Goal: Information Seeking & Learning: Learn about a topic

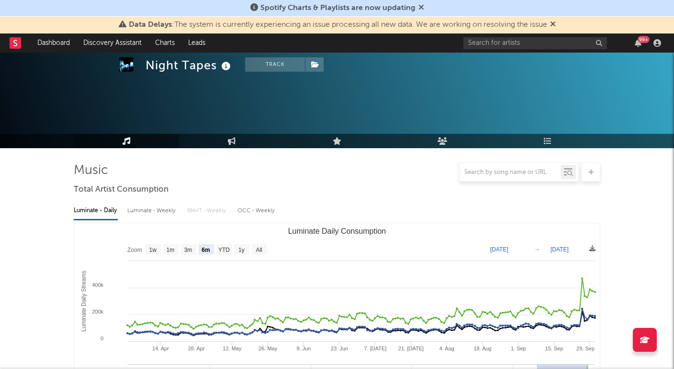
select select "6m"
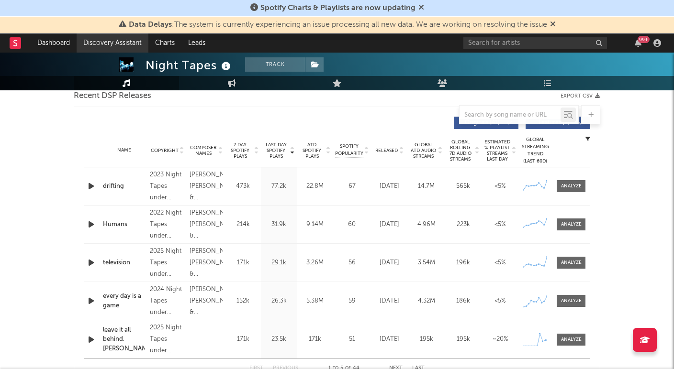
click at [114, 45] on link "Discovery Assistant" at bounding box center [113, 42] width 72 height 19
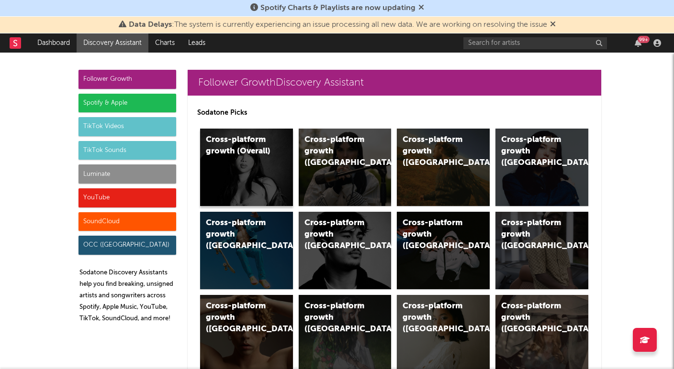
click at [250, 171] on div "Cross-platform growth (Overall)" at bounding box center [246, 168] width 93 height 78
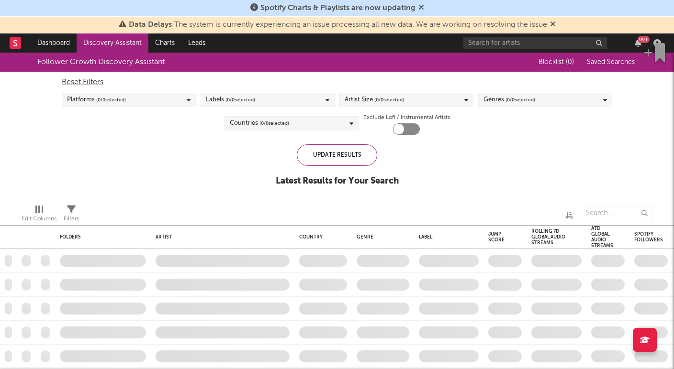
checkbox input "true"
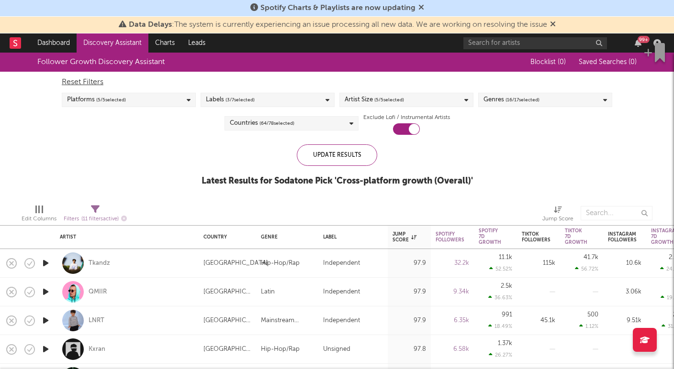
click at [342, 120] on div "Countries ( 64 / 78 selected)" at bounding box center [291, 123] width 134 height 14
click at [453, 176] on div "Latest Results for Sodatone Pick ' Cross-platform growth (Overall) '" at bounding box center [336, 181] width 271 height 11
click at [44, 263] on icon "button" at bounding box center [46, 263] width 10 height 12
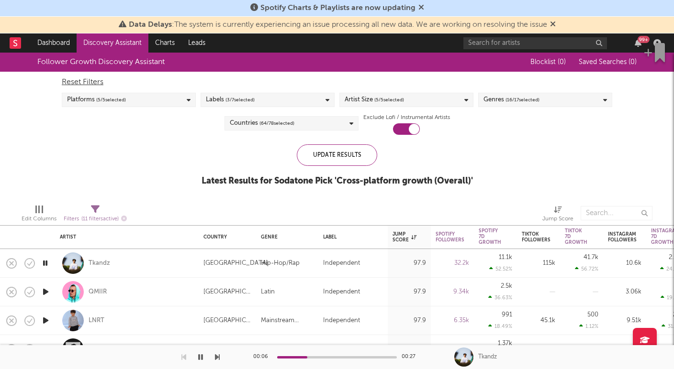
click at [249, 98] on span "( 3 / 7 selected)" at bounding box center [239, 99] width 29 height 11
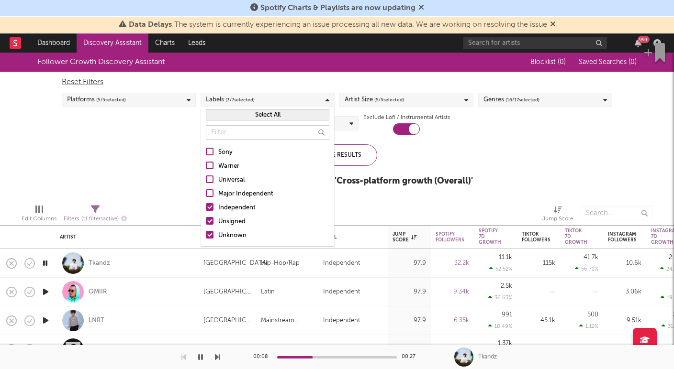
click at [243, 113] on button "Select All" at bounding box center [267, 115] width 123 height 11
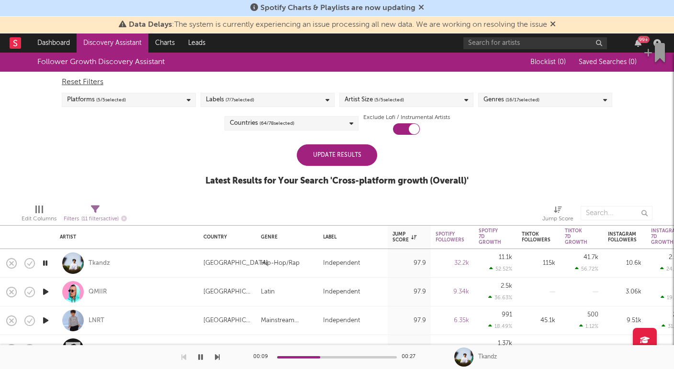
click at [354, 147] on div "Update Results" at bounding box center [337, 156] width 80 height 22
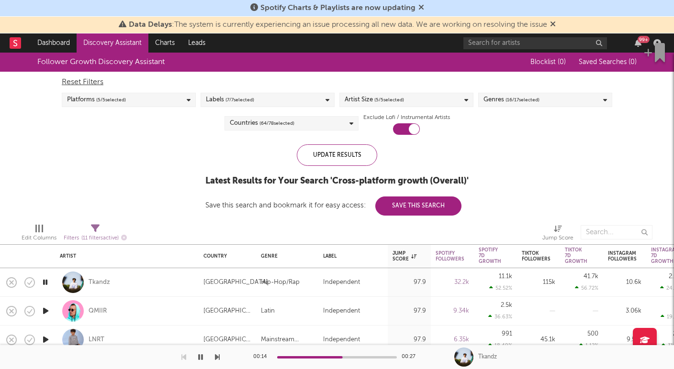
click at [42, 311] on icon "button" at bounding box center [46, 311] width 10 height 12
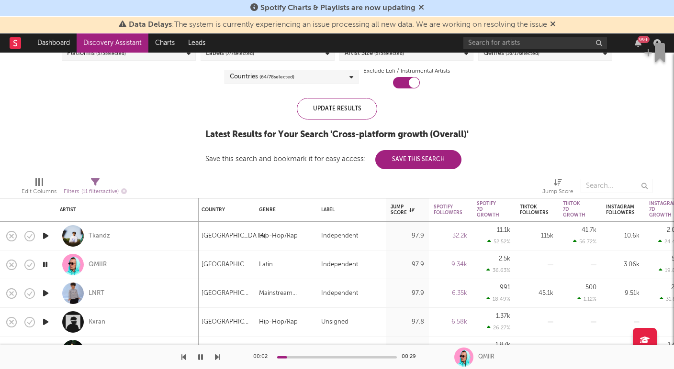
click at [45, 292] on icon "button" at bounding box center [46, 294] width 10 height 12
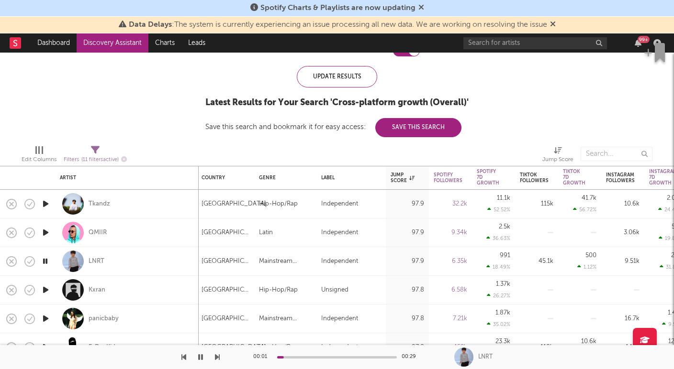
click at [45, 287] on icon "button" at bounding box center [46, 290] width 10 height 12
drag, startPoint x: 119, startPoint y: 204, endPoint x: 85, endPoint y: 206, distance: 34.1
click at [85, 206] on div "Tkandz" at bounding box center [127, 204] width 134 height 28
select select "1w"
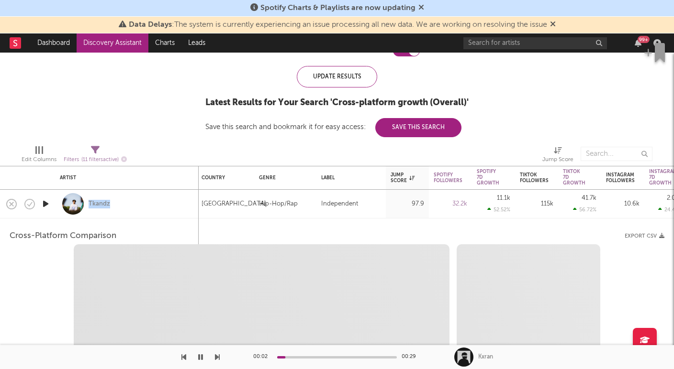
copy div "Tkandz"
select select "6m"
click at [150, 202] on div "Tkandz" at bounding box center [127, 204] width 134 height 28
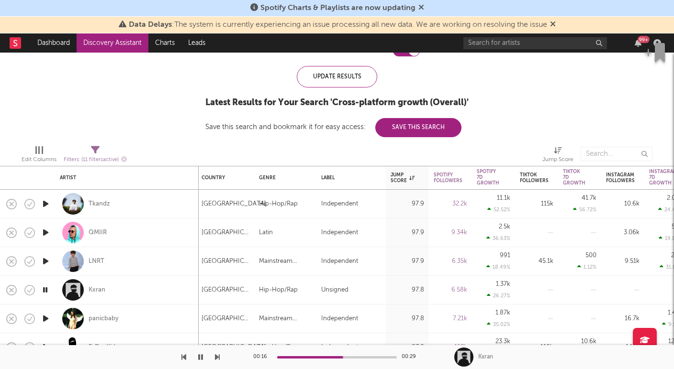
click at [42, 316] on icon "button" at bounding box center [46, 319] width 10 height 12
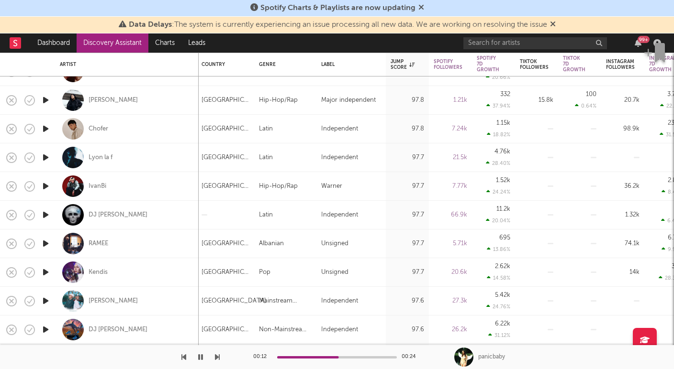
click at [51, 217] on div at bounding box center [45, 215] width 19 height 29
select select "1w"
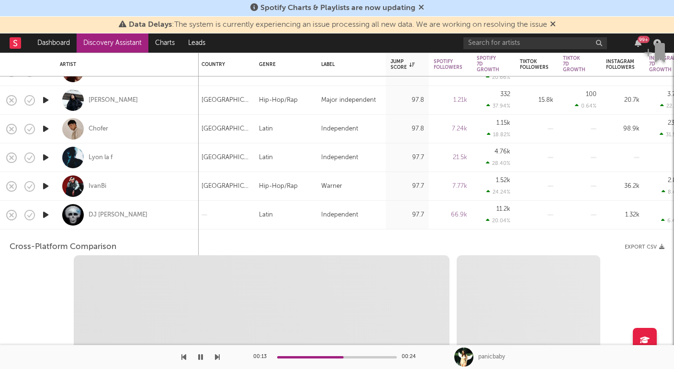
click at [51, 217] on div at bounding box center [45, 215] width 19 height 29
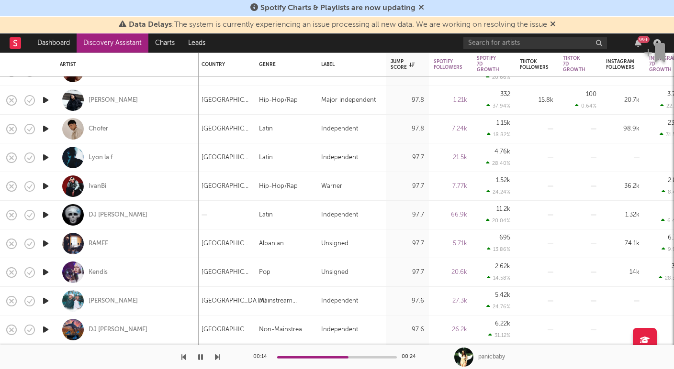
click at [46, 214] on icon "button" at bounding box center [46, 215] width 10 height 12
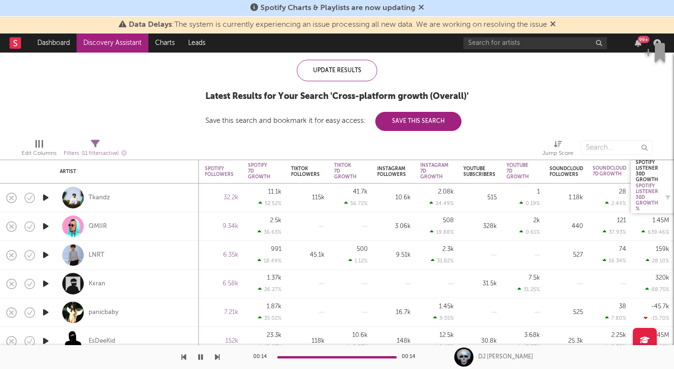
click at [655, 195] on div "Spotify Listener 30D Growth %" at bounding box center [646, 197] width 22 height 29
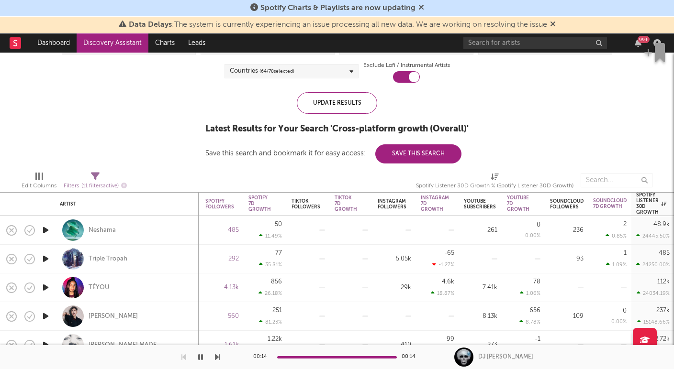
click at [40, 225] on div at bounding box center [45, 230] width 19 height 29
select select "1w"
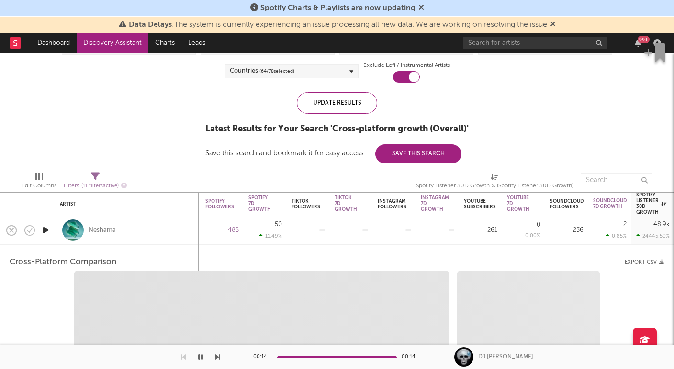
select select "1w"
click at [44, 230] on icon "button" at bounding box center [46, 230] width 10 height 12
click at [141, 228] on div "Neshama" at bounding box center [127, 230] width 134 height 28
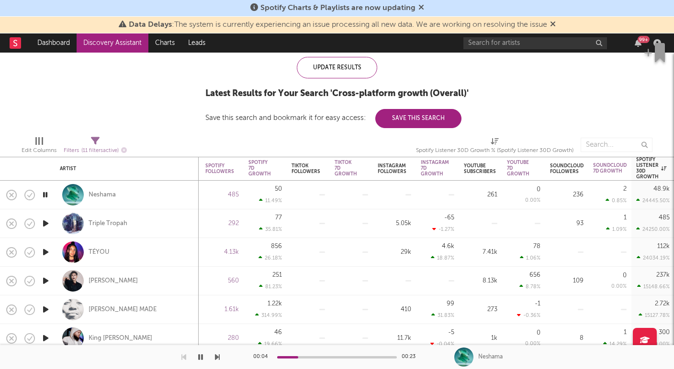
click at [142, 228] on div "Triple Tropah" at bounding box center [127, 224] width 134 height 28
select select "1w"
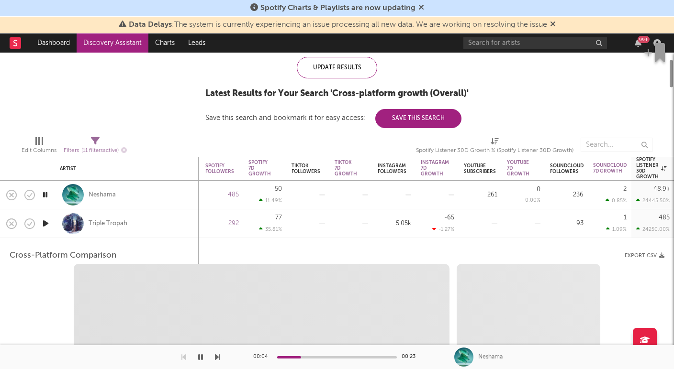
select select "1w"
click at [143, 220] on div "Triple Tropah" at bounding box center [127, 224] width 134 height 28
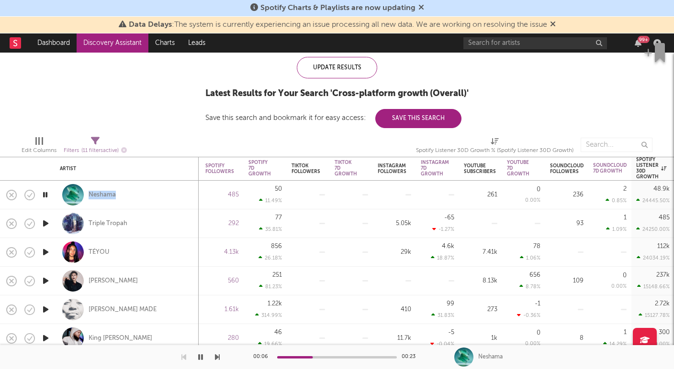
drag, startPoint x: 142, startPoint y: 200, endPoint x: 88, endPoint y: 199, distance: 54.1
click at [88, 199] on div "Neshama" at bounding box center [127, 195] width 134 height 28
select select "1m"
select select "1w"
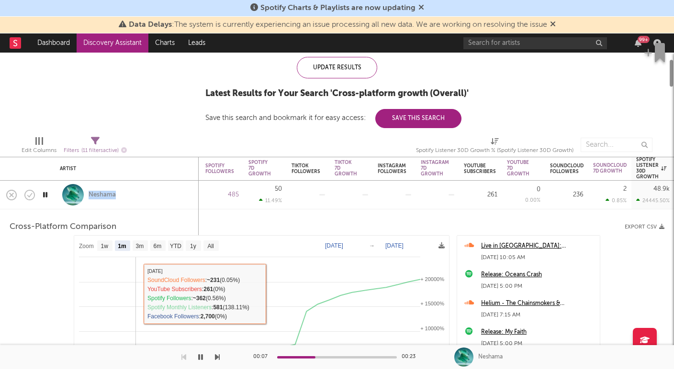
copy div "Neshama"
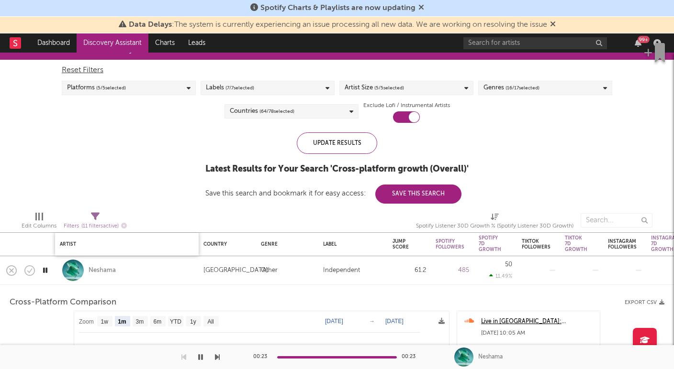
click at [95, 244] on div "Artist" at bounding box center [124, 245] width 129 height 6
click at [71, 243] on div "Artist" at bounding box center [124, 245] width 129 height 6
click at [100, 213] on icon at bounding box center [95, 216] width 9 height 9
select select "or"
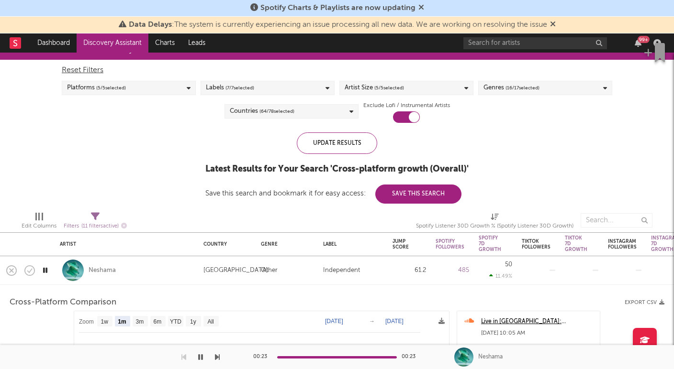
select select "between"
click at [226, 98] on div "Reset Filters Platforms ( 5 / 5 selected) Labels ( 7 / 7 selected) Artist Size …" at bounding box center [337, 91] width 560 height 63
click at [334, 134] on div "Update Results" at bounding box center [337, 144] width 80 height 22
click at [304, 266] on div "Other" at bounding box center [287, 270] width 53 height 11
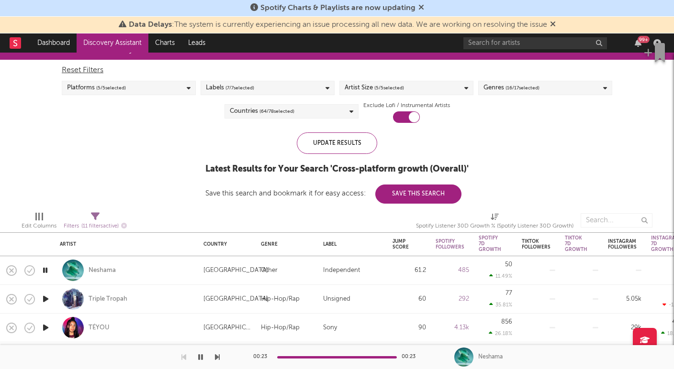
click at [516, 89] on span "( 16 / 17 selected)" at bounding box center [522, 87] width 34 height 11
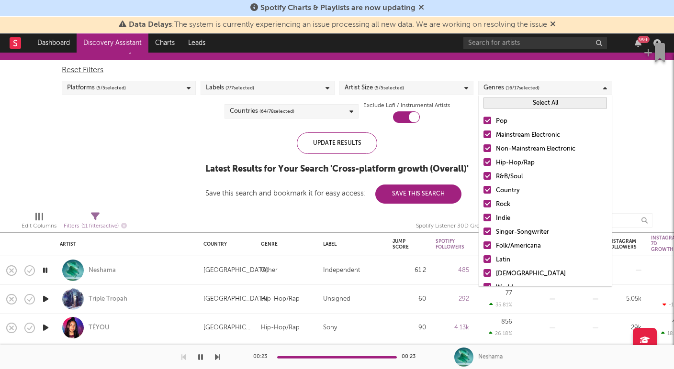
click at [516, 89] on span "( 16 / 17 selected)" at bounding box center [522, 87] width 34 height 11
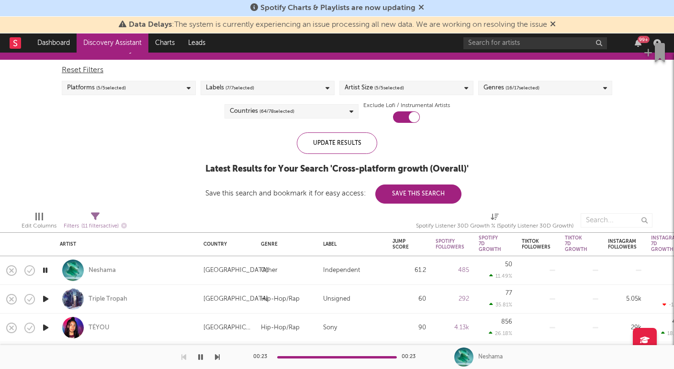
click at [332, 117] on div "Countries ( 64 / 78 selected)" at bounding box center [291, 111] width 134 height 14
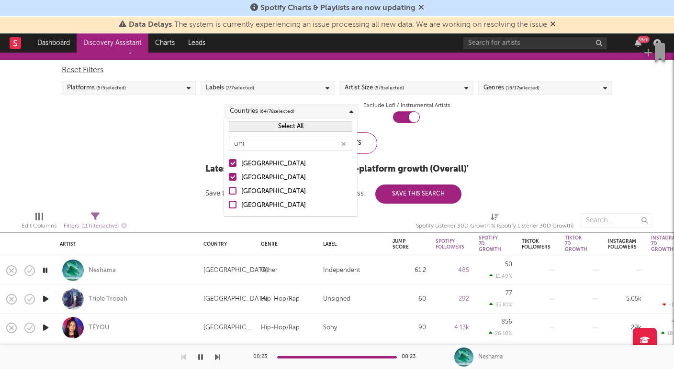
type input "uni"
click at [273, 179] on div "United Kingdom" at bounding box center [296, 177] width 111 height 11
click at [229, 179] on input "United Kingdom" at bounding box center [229, 177] width 0 height 11
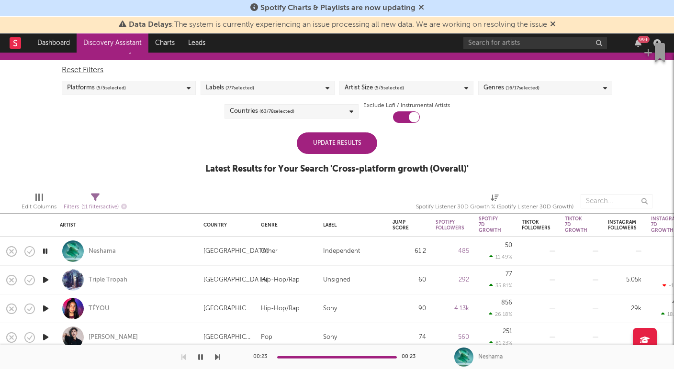
click at [369, 145] on div "Update Results" at bounding box center [337, 144] width 80 height 22
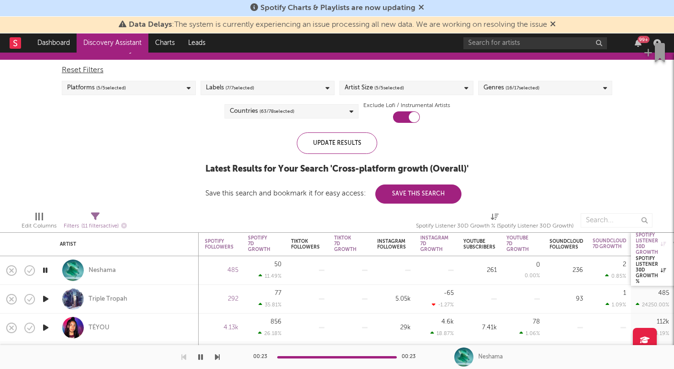
click at [653, 241] on div "Spotify Listener 30D Growth" at bounding box center [650, 244] width 30 height 23
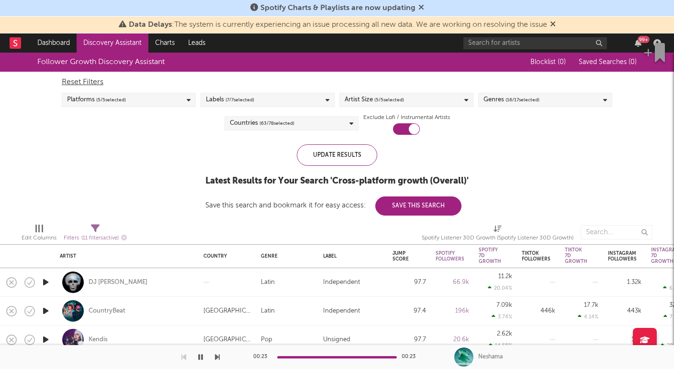
click at [46, 284] on icon "button" at bounding box center [46, 283] width 10 height 12
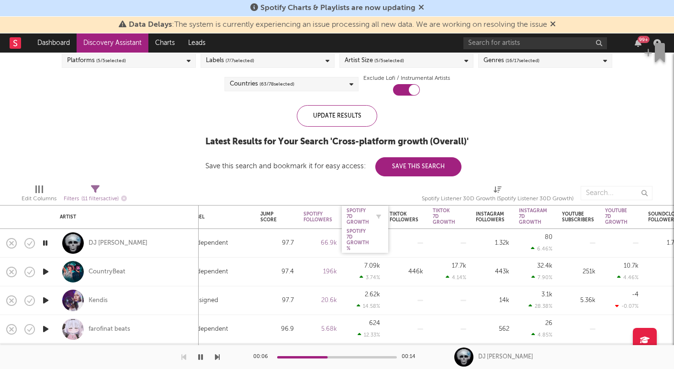
click at [364, 215] on div "Spotify 7D Growth" at bounding box center [357, 216] width 22 height 17
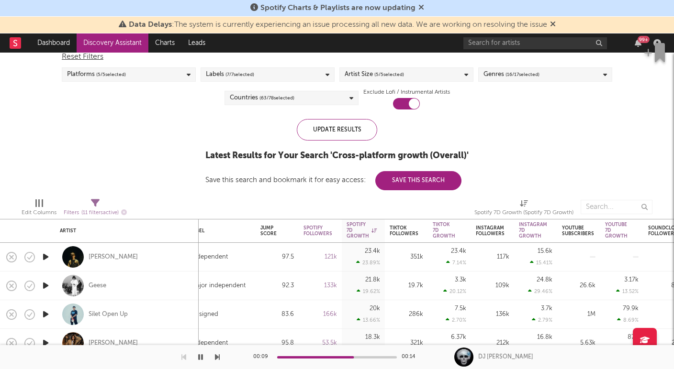
click at [40, 256] on div at bounding box center [45, 257] width 19 height 29
select select "1w"
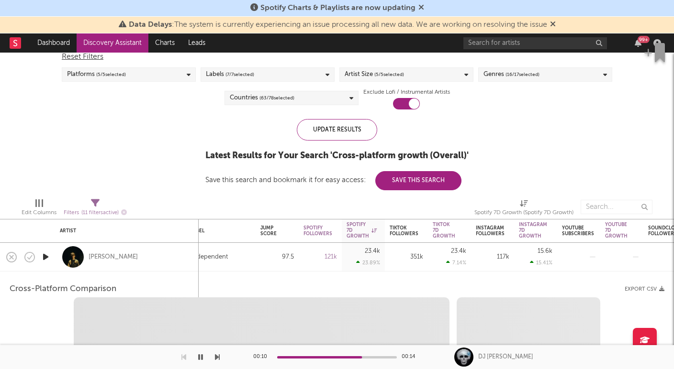
click at [42, 256] on icon "button" at bounding box center [46, 257] width 10 height 12
select select "1w"
click at [142, 251] on div "Omar Camacho" at bounding box center [127, 257] width 134 height 28
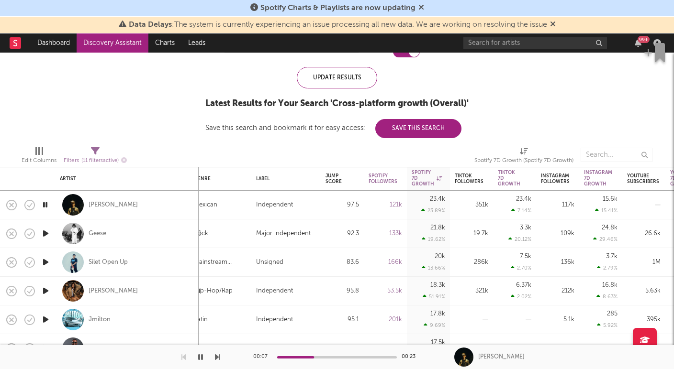
click at [45, 232] on icon "button" at bounding box center [46, 234] width 10 height 12
click at [45, 261] on icon "button" at bounding box center [46, 262] width 10 height 12
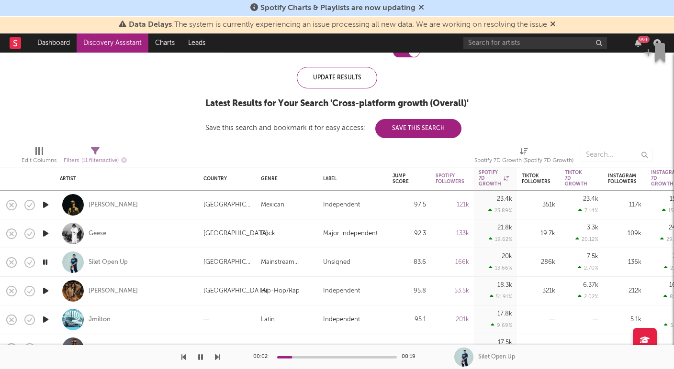
click at [50, 291] on icon "button" at bounding box center [46, 291] width 10 height 12
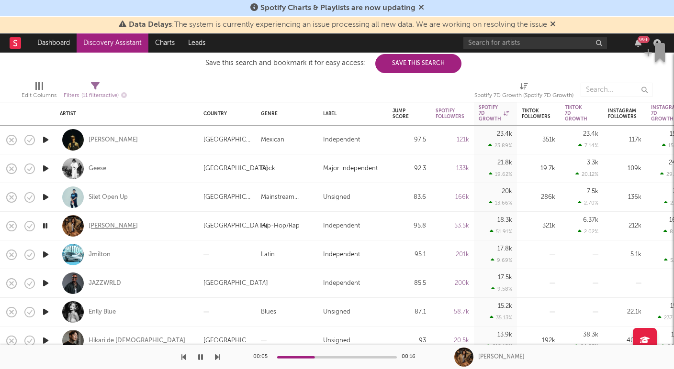
click at [111, 224] on div "Izzy Escobar" at bounding box center [113, 226] width 49 height 9
click at [41, 256] on icon "button" at bounding box center [46, 255] width 10 height 12
click at [46, 283] on icon "button" at bounding box center [46, 284] width 10 height 12
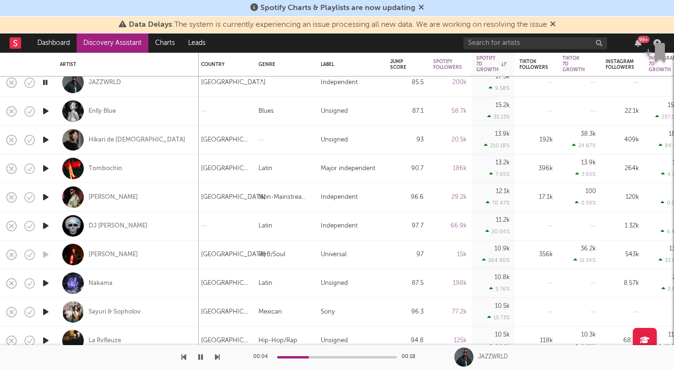
click at [48, 110] on icon "button" at bounding box center [46, 111] width 10 height 12
click at [103, 111] on div "Enlly Blue" at bounding box center [102, 111] width 27 height 9
click at [49, 140] on icon "button" at bounding box center [46, 140] width 10 height 12
click at [49, 168] on icon "button" at bounding box center [46, 169] width 10 height 12
click at [48, 281] on icon "button" at bounding box center [46, 284] width 10 height 12
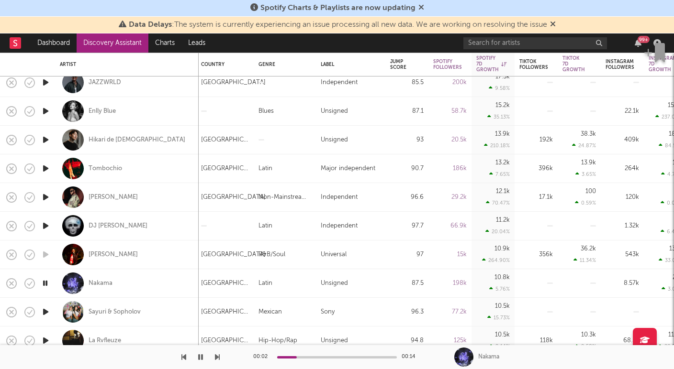
click at [41, 309] on icon "button" at bounding box center [46, 312] width 10 height 12
click at [44, 339] on icon "button" at bounding box center [46, 341] width 10 height 12
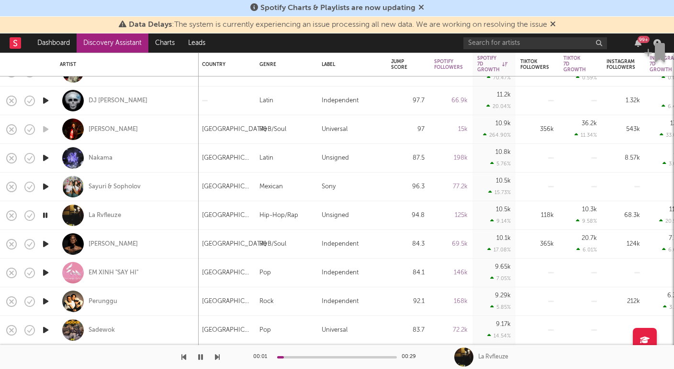
click at [47, 241] on icon "button" at bounding box center [46, 244] width 10 height 12
click at [45, 300] on icon "button" at bounding box center [46, 302] width 10 height 12
click at [49, 272] on icon "button" at bounding box center [46, 273] width 10 height 12
click at [44, 330] on icon "button" at bounding box center [46, 330] width 10 height 12
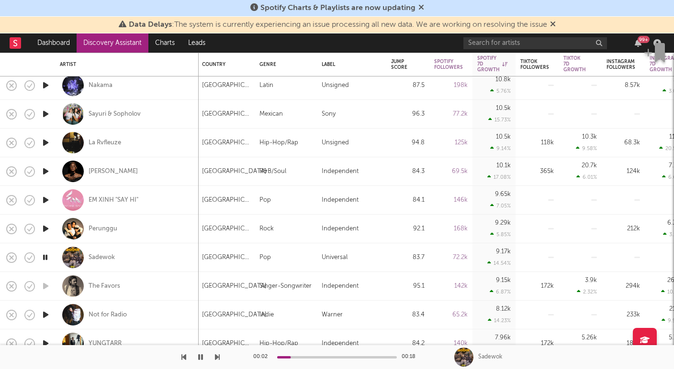
click at [47, 314] on icon "button" at bounding box center [46, 315] width 10 height 12
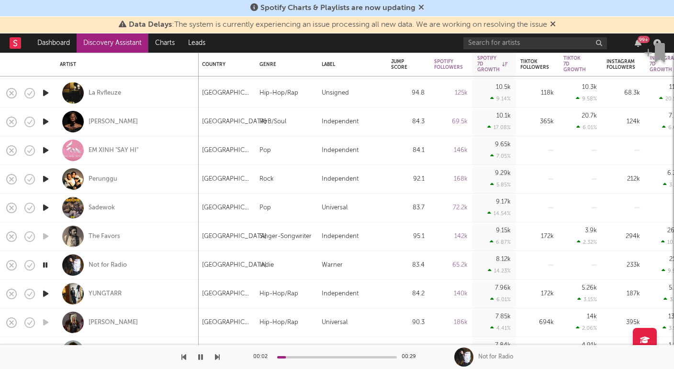
click at [43, 294] on icon "button" at bounding box center [46, 294] width 10 height 12
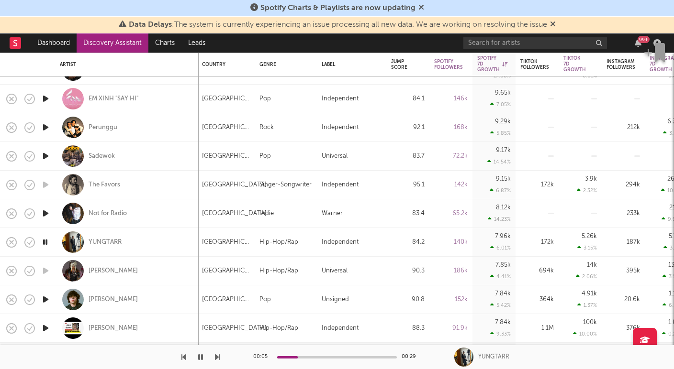
click at [44, 297] on icon "button" at bounding box center [46, 300] width 10 height 12
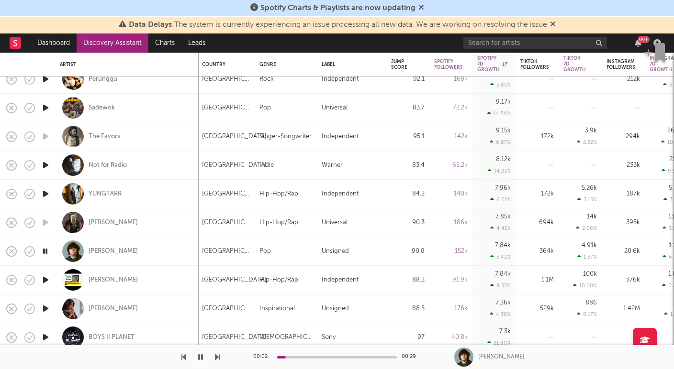
click at [47, 282] on icon "button" at bounding box center [46, 280] width 10 height 12
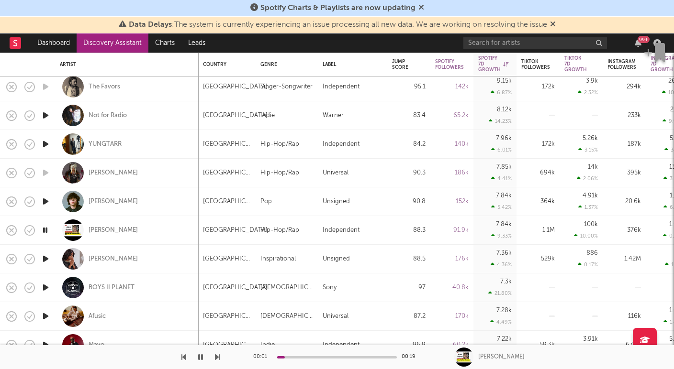
click at [42, 258] on icon "button" at bounding box center [46, 259] width 10 height 12
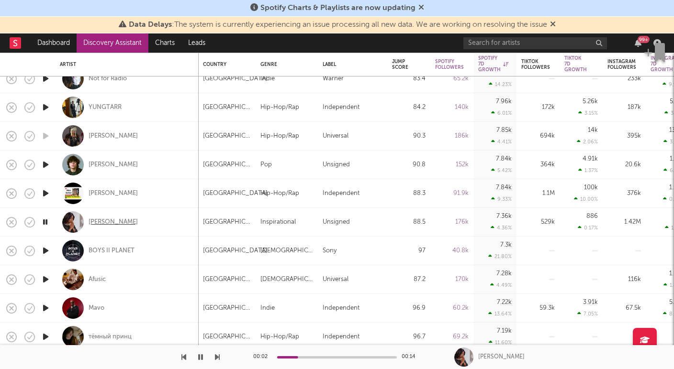
click at [95, 223] on div "Nair Nany" at bounding box center [113, 222] width 49 height 9
click at [49, 251] on icon "button" at bounding box center [46, 251] width 10 height 12
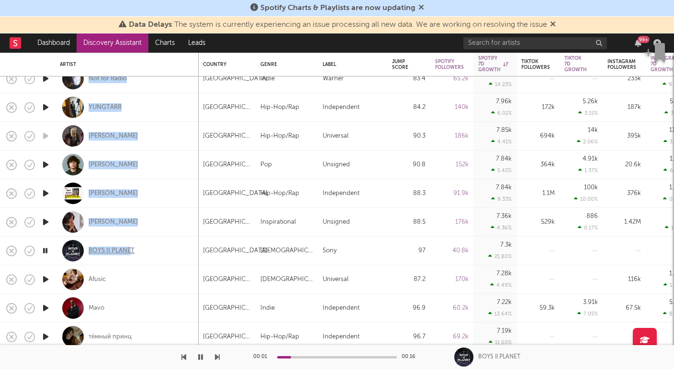
drag, startPoint x: 42, startPoint y: 276, endPoint x: 129, endPoint y: 246, distance: 92.0
click at [46, 275] on icon "button" at bounding box center [46, 280] width 10 height 12
click at [42, 302] on icon "button" at bounding box center [46, 308] width 10 height 12
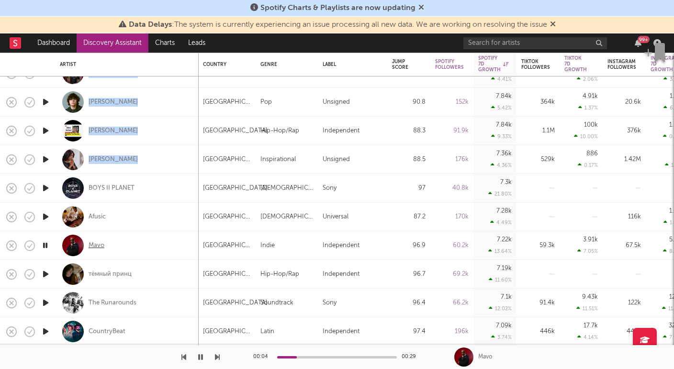
click at [95, 245] on div "Mavo" at bounding box center [97, 246] width 16 height 9
click at [44, 272] on icon "button" at bounding box center [46, 274] width 10 height 12
click at [43, 300] on icon "button" at bounding box center [46, 303] width 10 height 12
click at [107, 301] on div "The Runarounds" at bounding box center [113, 303] width 48 height 9
click at [48, 331] on icon "button" at bounding box center [46, 332] width 10 height 12
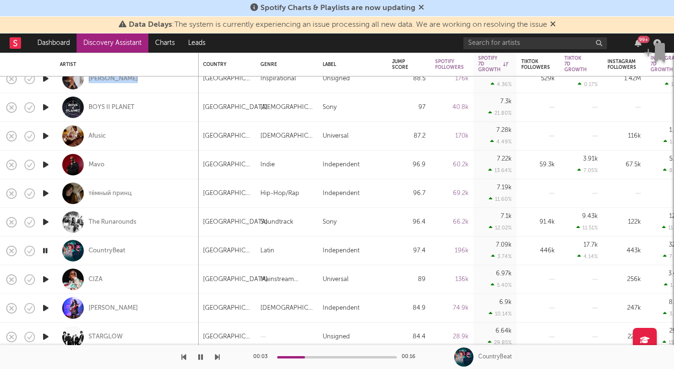
click at [45, 278] on icon "button" at bounding box center [46, 280] width 10 height 12
click at [45, 310] on icon "button" at bounding box center [46, 308] width 10 height 12
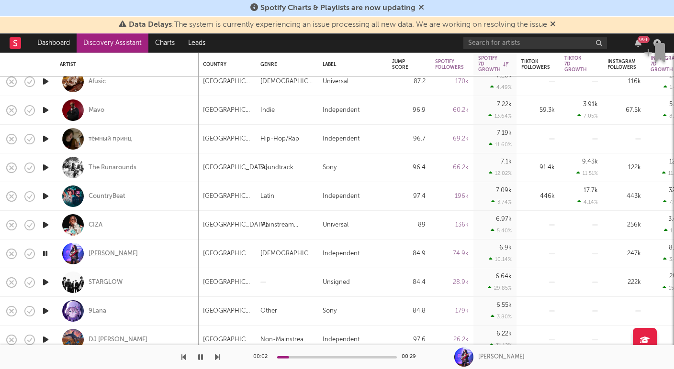
click at [94, 254] on div "Zublee Baruah" at bounding box center [113, 254] width 49 height 9
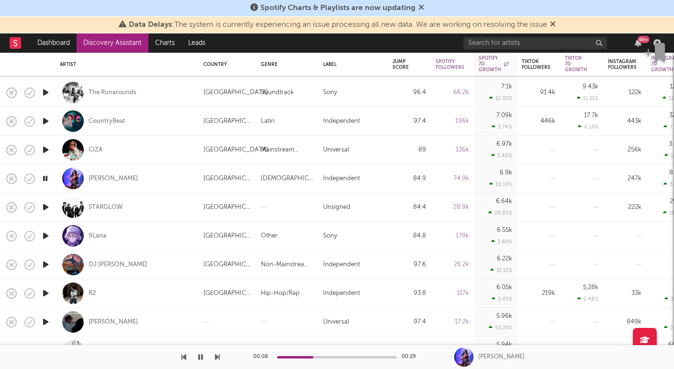
click at [51, 200] on div at bounding box center [45, 207] width 19 height 29
select select "1w"
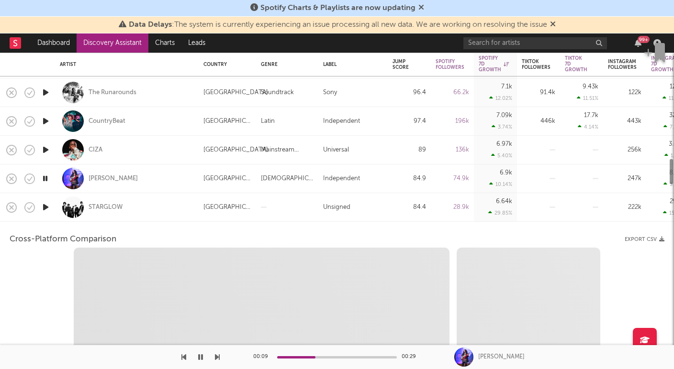
select select "1w"
click at [46, 204] on icon "button" at bounding box center [46, 207] width 10 height 12
click at [139, 207] on div "STARGLOW" at bounding box center [127, 207] width 134 height 28
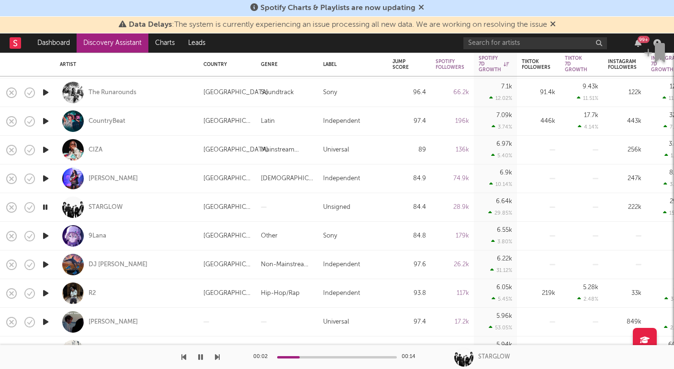
click at [43, 236] on icon "button" at bounding box center [46, 236] width 10 height 12
click at [44, 266] on icon "button" at bounding box center [46, 265] width 10 height 12
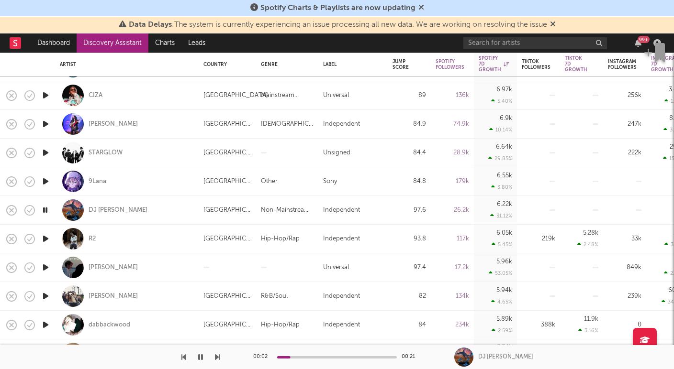
click at [48, 238] on icon "button" at bounding box center [46, 239] width 10 height 12
click at [46, 293] on icon "button" at bounding box center [46, 296] width 10 height 12
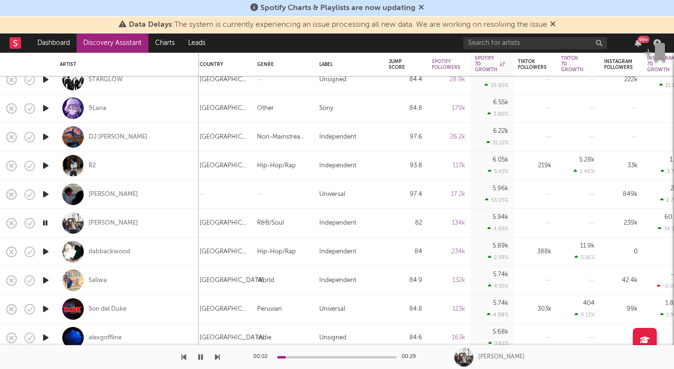
click at [52, 191] on div at bounding box center [45, 194] width 19 height 29
select select "1w"
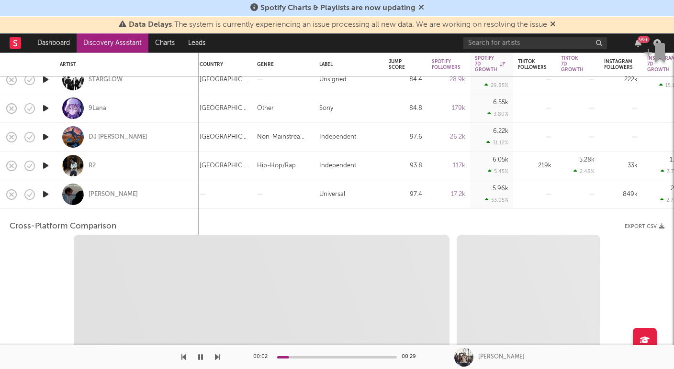
click at [51, 191] on div at bounding box center [45, 194] width 19 height 29
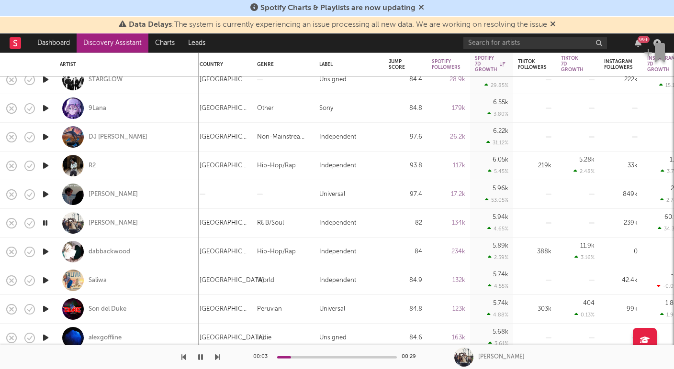
click at [47, 192] on icon "button" at bounding box center [46, 195] width 10 height 12
click at [48, 251] on icon "button" at bounding box center [46, 252] width 10 height 12
click at [47, 281] on icon "button" at bounding box center [46, 281] width 10 height 12
click at [45, 307] on icon "button" at bounding box center [46, 309] width 10 height 12
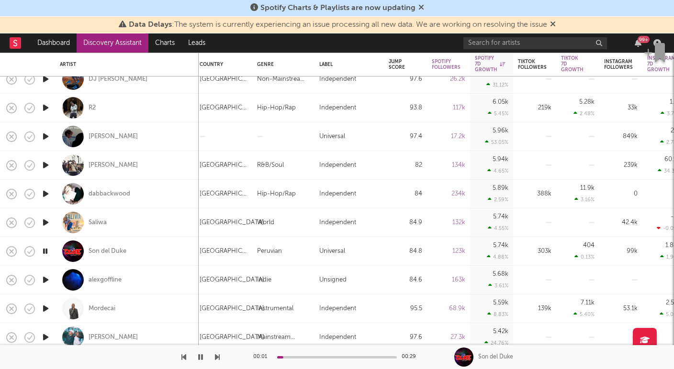
click at [44, 275] on icon "button" at bounding box center [46, 280] width 10 height 12
click at [46, 312] on icon "button" at bounding box center [46, 309] width 10 height 12
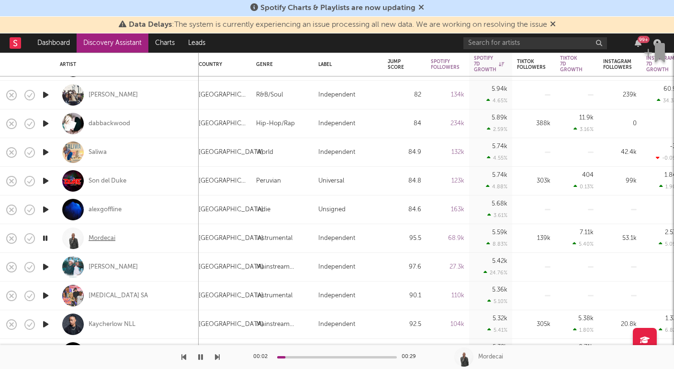
click at [89, 234] on div "Mordecai" at bounding box center [102, 238] width 27 height 9
click at [43, 266] on icon "button" at bounding box center [46, 267] width 10 height 12
click at [48, 294] on icon "button" at bounding box center [46, 296] width 10 height 12
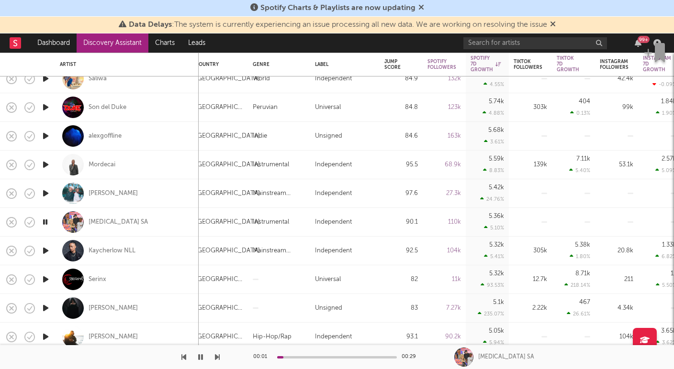
click at [44, 247] on icon "button" at bounding box center [46, 251] width 10 height 12
click at [43, 278] on icon "button" at bounding box center [46, 280] width 10 height 12
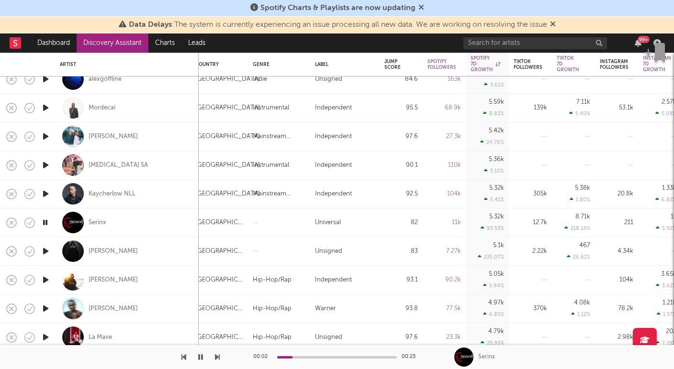
click at [311, 356] on div "00:02 00:23" at bounding box center [336, 357] width 167 height 24
click at [314, 356] on div "00:03 00:23" at bounding box center [336, 357] width 167 height 24
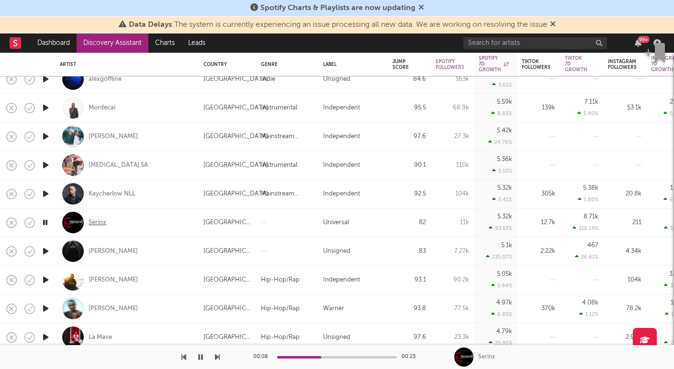
click at [100, 223] on div "Serinx" at bounding box center [98, 223] width 18 height 9
click at [45, 250] on icon "button" at bounding box center [46, 251] width 10 height 12
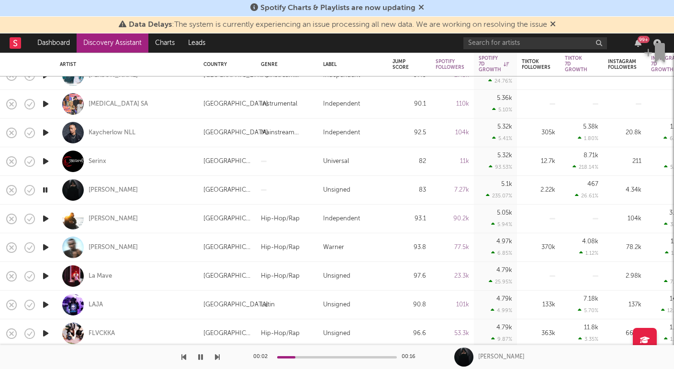
click at [42, 218] on icon "button" at bounding box center [46, 219] width 10 height 12
click at [47, 248] on icon "button" at bounding box center [46, 248] width 10 height 12
click at [92, 245] on div "SAMAD" at bounding box center [113, 248] width 49 height 9
click at [45, 271] on icon "button" at bounding box center [46, 276] width 10 height 12
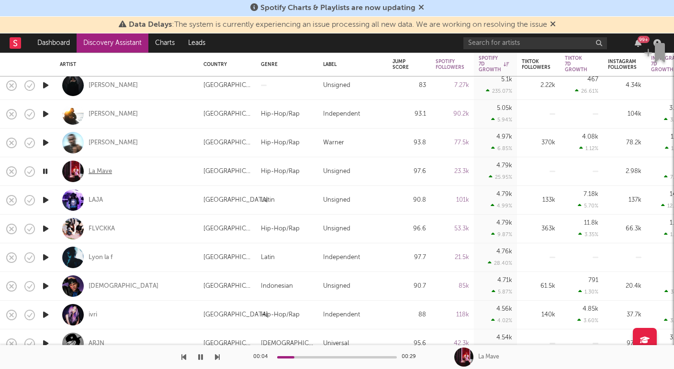
click at [93, 168] on div "La Mave" at bounding box center [100, 171] width 23 height 9
click at [43, 199] on icon "button" at bounding box center [46, 200] width 10 height 12
click at [46, 227] on icon "button" at bounding box center [46, 229] width 10 height 12
click at [46, 256] on icon "button" at bounding box center [46, 258] width 10 height 12
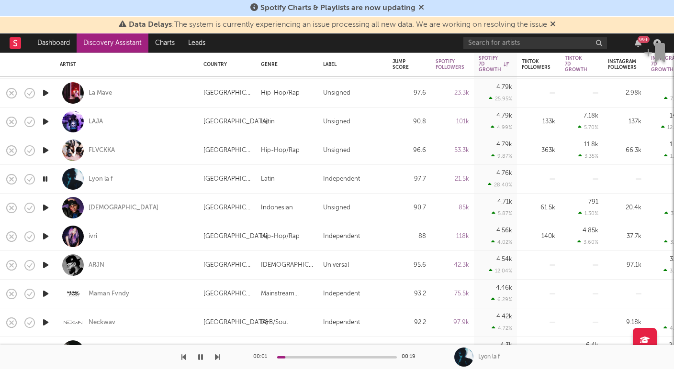
click at [47, 207] on icon "button" at bounding box center [46, 208] width 10 height 12
click at [41, 261] on icon "button" at bounding box center [46, 265] width 10 height 12
click at [103, 267] on div "ARJN" at bounding box center [97, 265] width 16 height 9
click at [45, 291] on icon "button" at bounding box center [46, 294] width 10 height 12
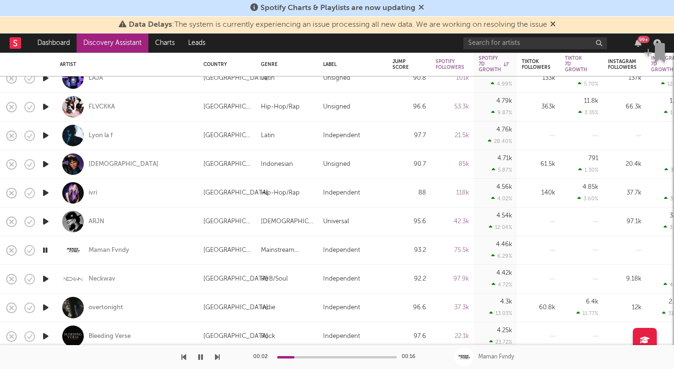
click at [42, 276] on icon "button" at bounding box center [46, 279] width 10 height 12
click at [44, 308] on icon "button" at bounding box center [46, 308] width 10 height 12
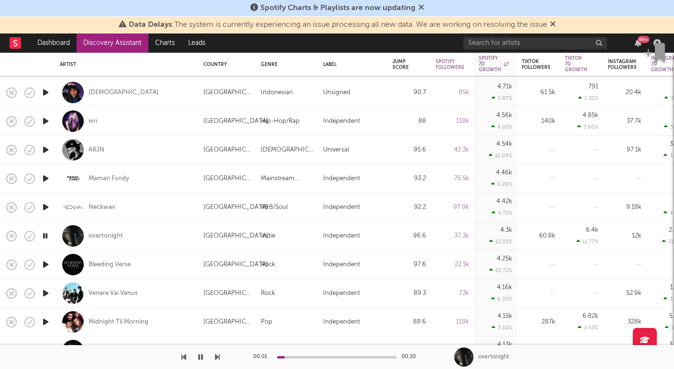
click at [45, 259] on icon "button" at bounding box center [46, 265] width 10 height 12
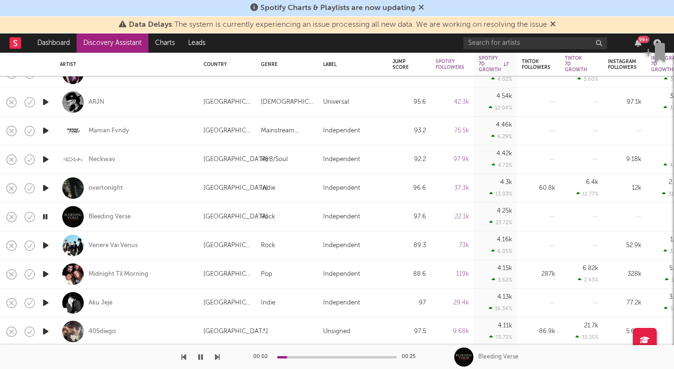
click at [311, 355] on div "00:02 00:25" at bounding box center [336, 357] width 167 height 24
click at [311, 357] on div at bounding box center [337, 357] width 120 height 2
click at [45, 240] on icon "button" at bounding box center [46, 246] width 10 height 12
click at [298, 354] on div "00:00 00:25" at bounding box center [336, 357] width 167 height 24
click at [298, 355] on div "00:01 00:25" at bounding box center [336, 357] width 167 height 24
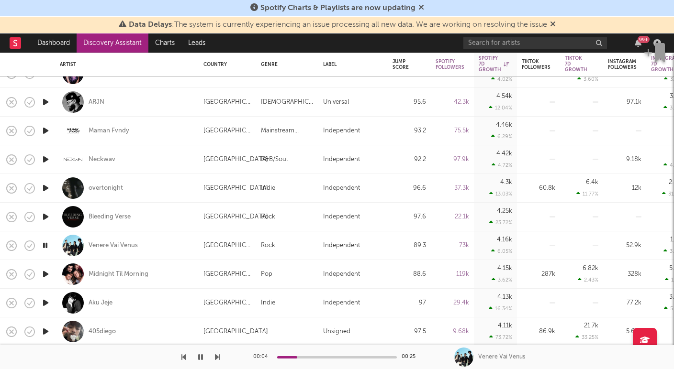
click at [297, 357] on div at bounding box center [337, 357] width 120 height 2
click at [45, 273] on icon "button" at bounding box center [46, 274] width 10 height 12
click at [44, 301] on icon "button" at bounding box center [46, 303] width 10 height 12
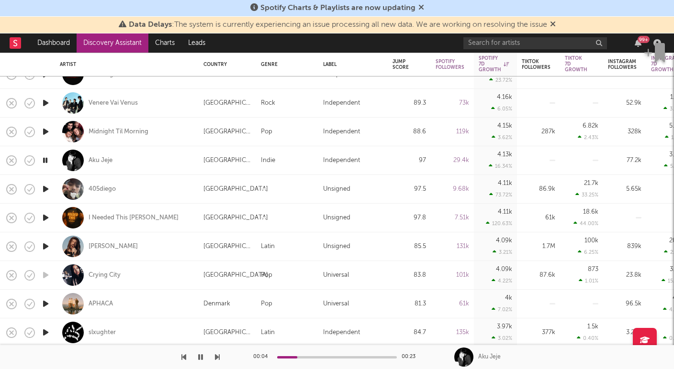
click at [48, 189] on icon "button" at bounding box center [46, 189] width 10 height 12
click at [42, 218] on icon "button" at bounding box center [46, 218] width 10 height 12
click at [99, 184] on div "405diego" at bounding box center [127, 189] width 134 height 28
select select "1w"
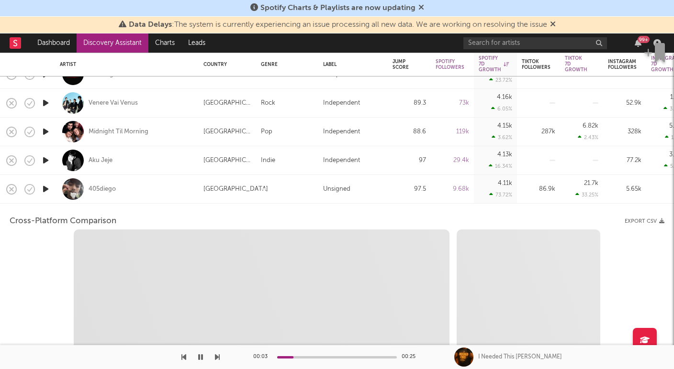
select select "1w"
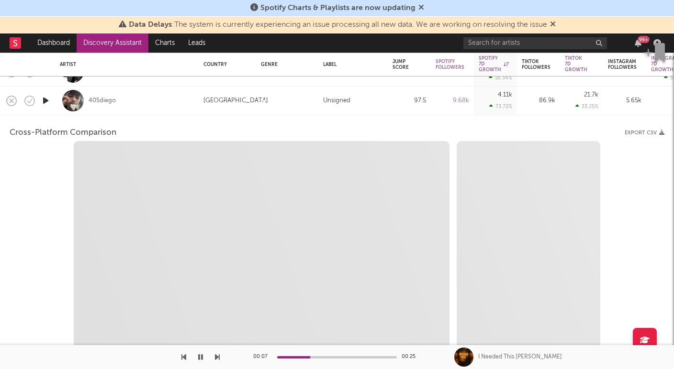
click at [135, 100] on div "405diego" at bounding box center [127, 101] width 134 height 28
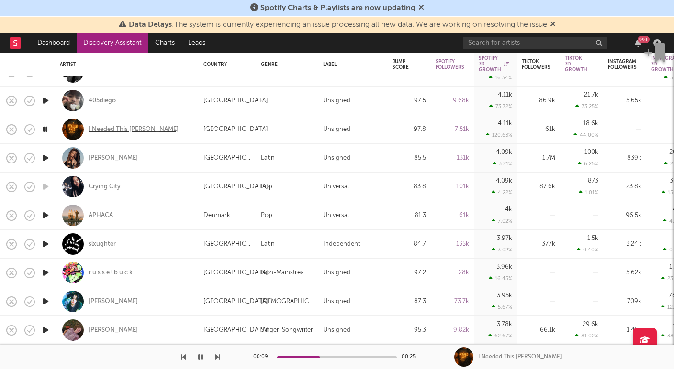
click at [115, 129] on div "I Needed This Dave" at bounding box center [134, 129] width 90 height 9
click at [45, 214] on icon "button" at bounding box center [46, 216] width 10 height 12
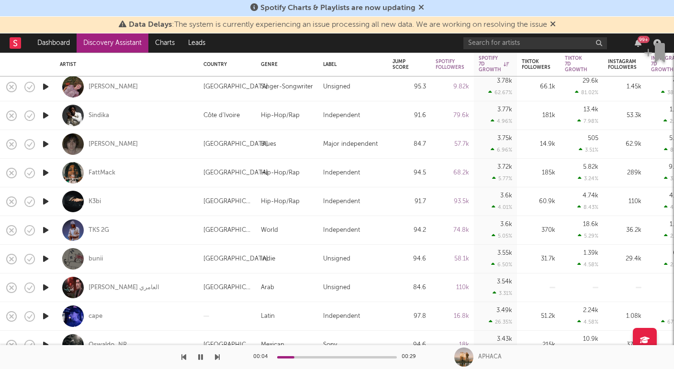
click at [44, 201] on icon "button" at bounding box center [46, 202] width 10 height 12
click at [45, 172] on icon "button" at bounding box center [46, 173] width 10 height 12
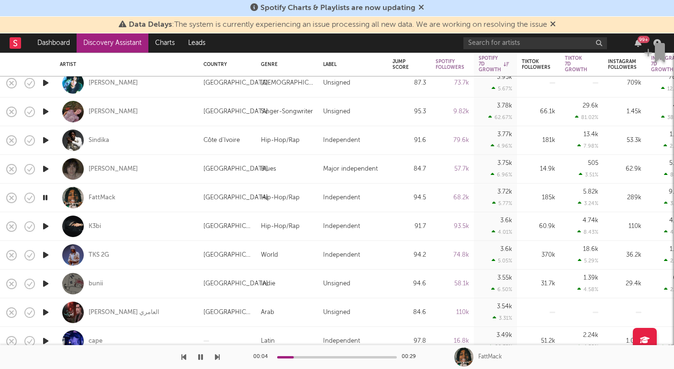
click at [42, 166] on icon "button" at bounding box center [46, 169] width 10 height 12
click at [96, 195] on div "FattMack" at bounding box center [102, 198] width 27 height 9
click at [201, 357] on icon "button" at bounding box center [200, 358] width 5 height 8
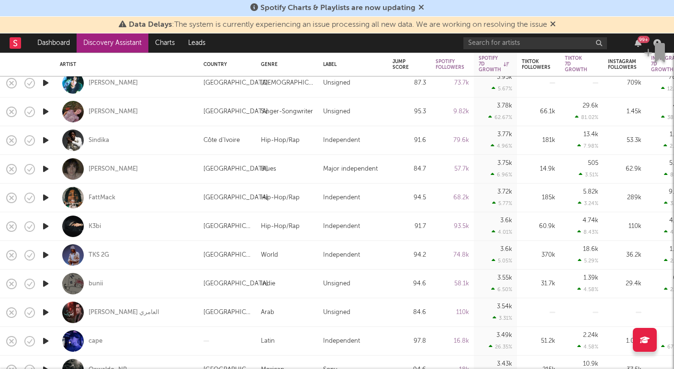
click at [45, 222] on icon "button" at bounding box center [46, 227] width 10 height 12
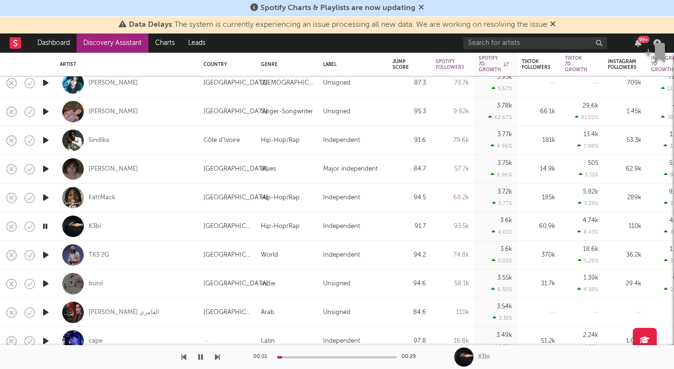
click at [46, 253] on icon "button" at bounding box center [46, 255] width 10 height 12
click at [48, 281] on icon "button" at bounding box center [46, 284] width 10 height 12
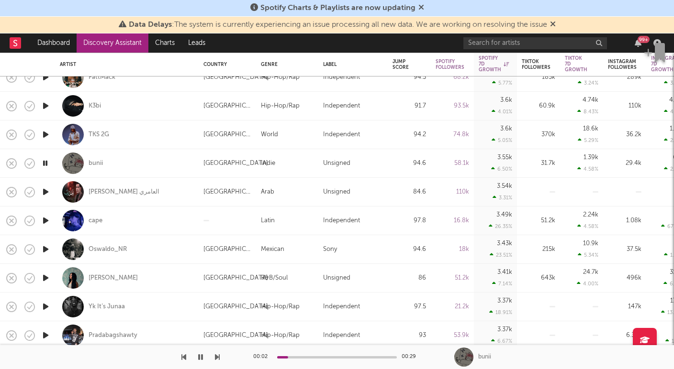
click at [43, 221] on icon "button" at bounding box center [46, 221] width 10 height 12
click at [45, 249] on icon "button" at bounding box center [46, 250] width 10 height 12
click at [50, 276] on icon "button" at bounding box center [46, 278] width 10 height 12
click at [45, 303] on icon "button" at bounding box center [46, 307] width 10 height 12
click at [48, 334] on icon "button" at bounding box center [46, 336] width 10 height 12
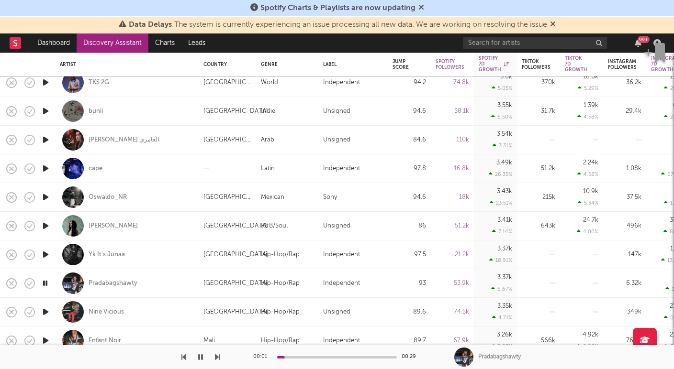
click at [49, 314] on icon "button" at bounding box center [46, 312] width 10 height 12
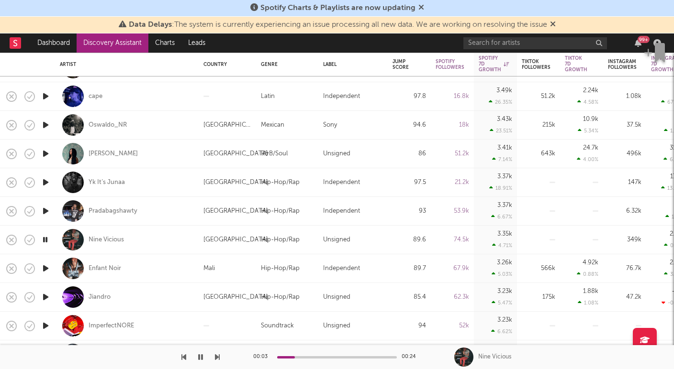
click at [49, 269] on icon "button" at bounding box center [46, 269] width 10 height 12
click at [44, 296] on icon "button" at bounding box center [46, 297] width 10 height 12
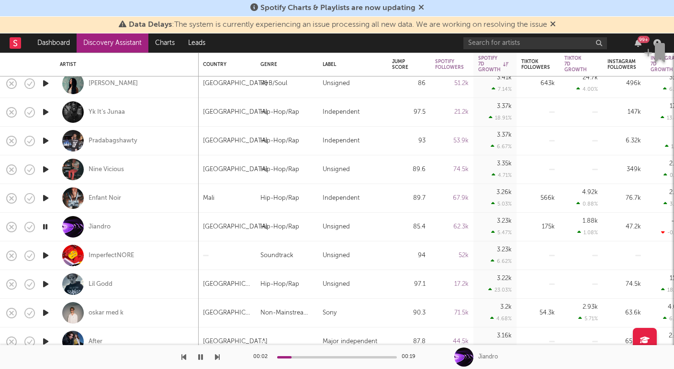
click at [42, 255] on icon "button" at bounding box center [46, 256] width 10 height 12
click at [44, 282] on icon "button" at bounding box center [46, 284] width 10 height 12
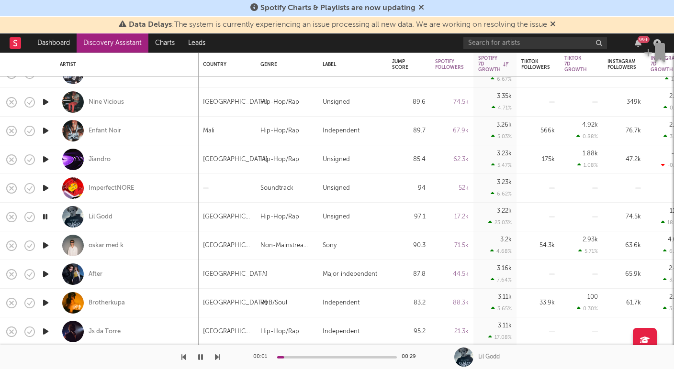
click at [46, 244] on icon "button" at bounding box center [46, 246] width 10 height 12
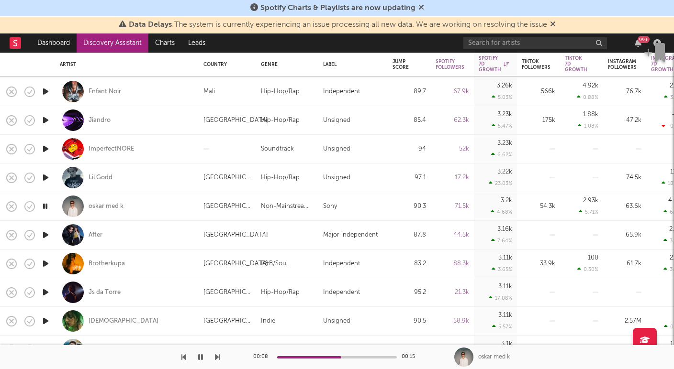
click at [141, 204] on div "oskar med k" at bounding box center [127, 206] width 134 height 28
select select "1w"
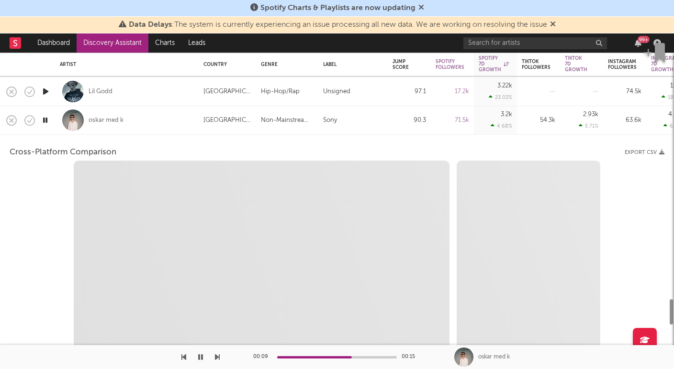
select select "6m"
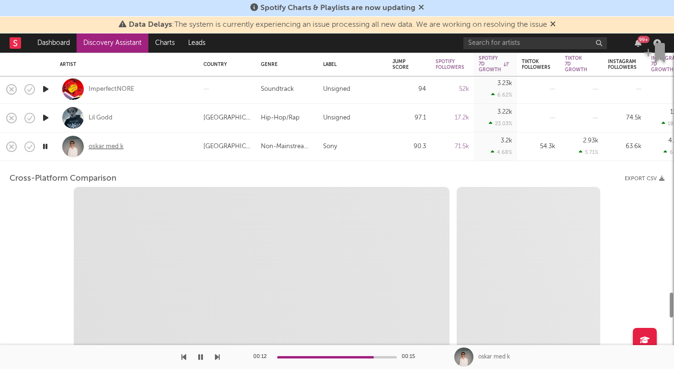
click at [94, 151] on div "oskar med k" at bounding box center [106, 147] width 35 height 9
select select "1m"
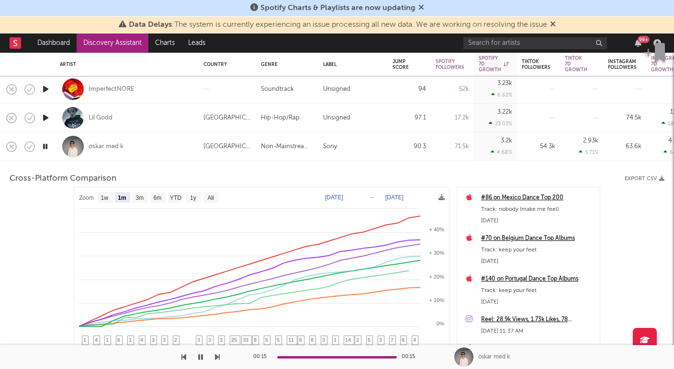
click at [142, 147] on div "oskar med k" at bounding box center [127, 147] width 134 height 28
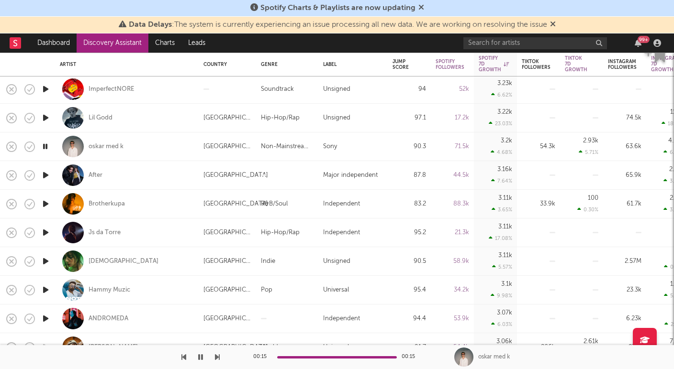
click at [47, 203] on icon "button" at bounding box center [46, 204] width 10 height 12
click at [44, 232] on icon "button" at bounding box center [46, 233] width 10 height 12
click at [46, 261] on icon "button" at bounding box center [46, 262] width 10 height 12
click at [45, 290] on icon "button" at bounding box center [46, 290] width 10 height 12
click at [45, 317] on icon "button" at bounding box center [46, 319] width 10 height 12
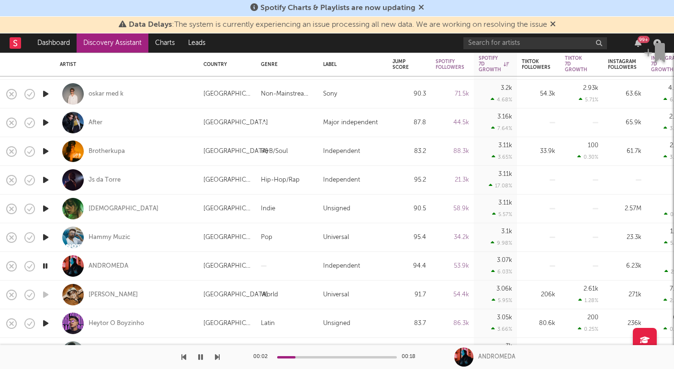
click at [303, 355] on div "00:02 00:18" at bounding box center [336, 357] width 167 height 24
click at [46, 325] on icon "button" at bounding box center [46, 324] width 10 height 12
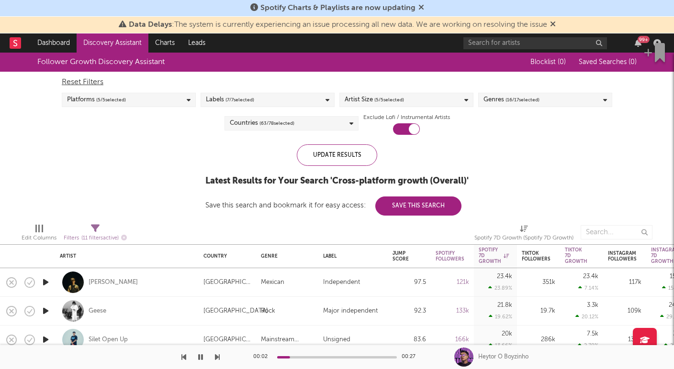
click at [202, 356] on icon "button" at bounding box center [200, 358] width 5 height 8
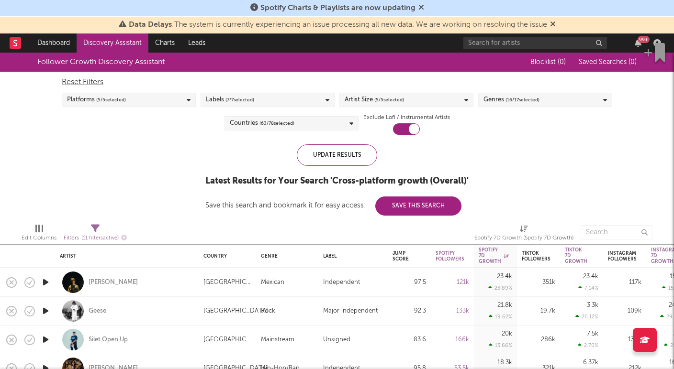
click at [307, 123] on div "Countries ( 63 / 78 selected)" at bounding box center [291, 123] width 134 height 14
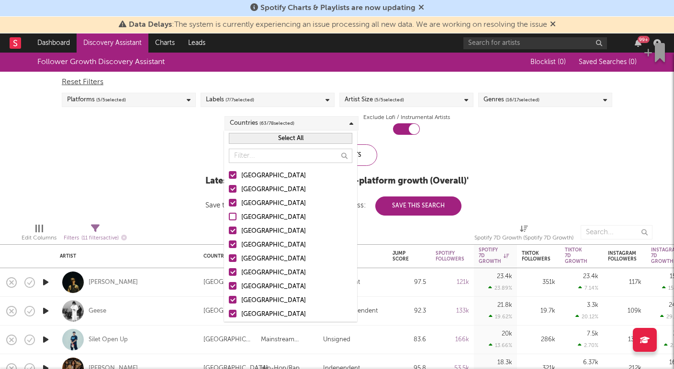
click at [235, 215] on div at bounding box center [233, 217] width 8 height 8
click at [229, 215] on input "United Kingdom" at bounding box center [229, 217] width 0 height 11
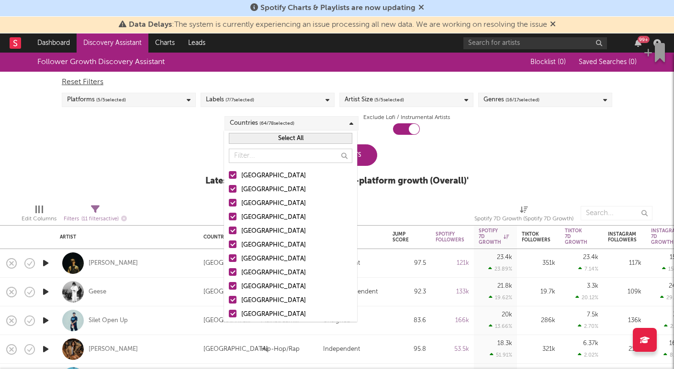
click at [234, 215] on div at bounding box center [233, 217] width 8 height 8
click at [229, 215] on input "United Kingdom" at bounding box center [229, 217] width 0 height 11
click at [267, 134] on button "Select All" at bounding box center [290, 138] width 123 height 11
click at [267, 134] on button "Deselect All" at bounding box center [290, 138] width 123 height 11
click at [234, 173] on div at bounding box center [233, 175] width 8 height 8
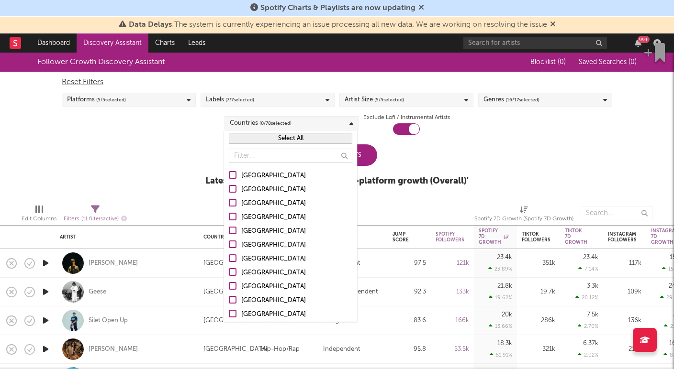
click at [229, 173] on input "[GEOGRAPHIC_DATA]" at bounding box center [229, 175] width 0 height 11
click at [370, 154] on div "Update Results" at bounding box center [337, 156] width 80 height 22
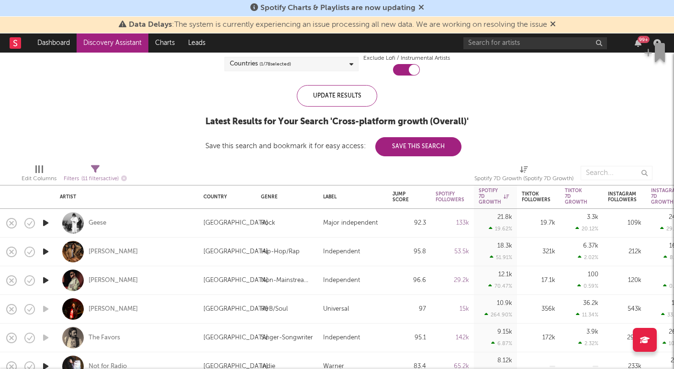
click at [45, 276] on icon "button" at bounding box center [46, 281] width 10 height 12
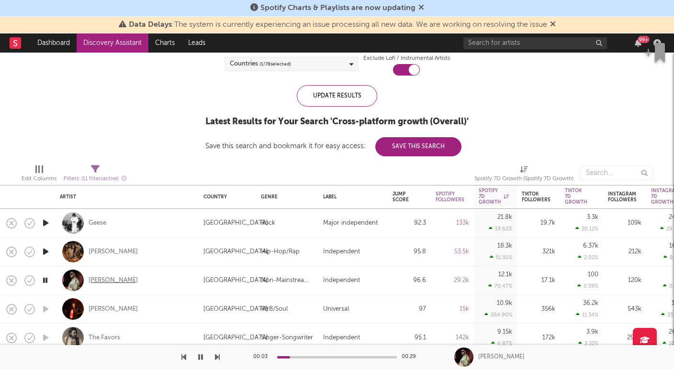
click at [94, 281] on div "Natty Rico" at bounding box center [113, 281] width 49 height 9
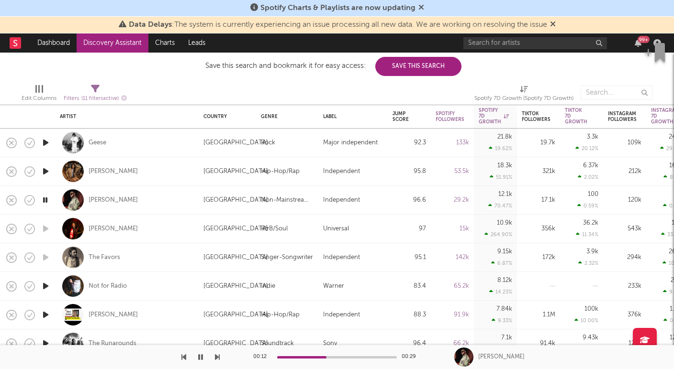
click at [42, 283] on icon "button" at bounding box center [46, 286] width 10 height 12
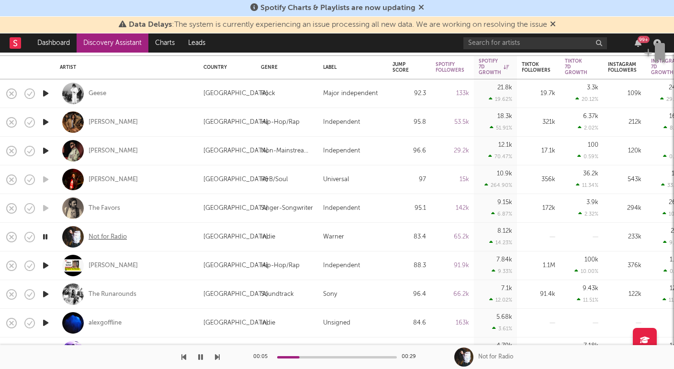
click at [115, 234] on div "Not for Radio" at bounding box center [108, 237] width 38 height 9
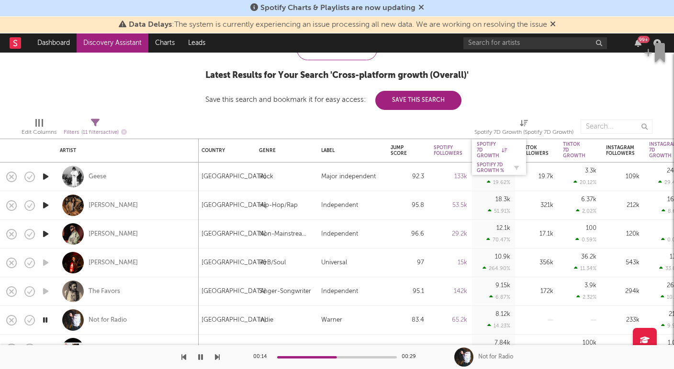
click at [498, 165] on div "Spotify 7D Growth %" at bounding box center [492, 167] width 30 height 11
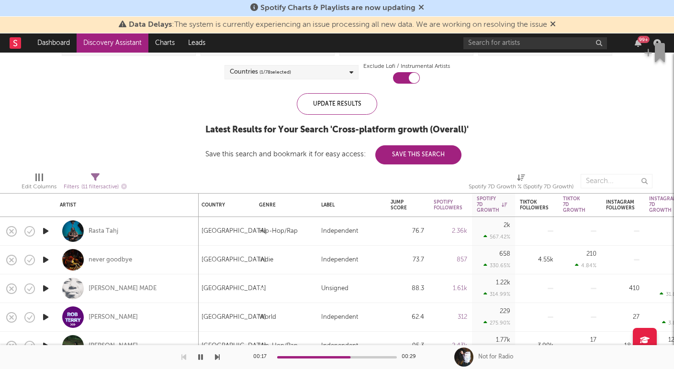
click at [46, 233] on icon "button" at bounding box center [46, 231] width 10 height 12
click at [138, 227] on div "Rasta Tahj" at bounding box center [127, 231] width 134 height 28
select select "1w"
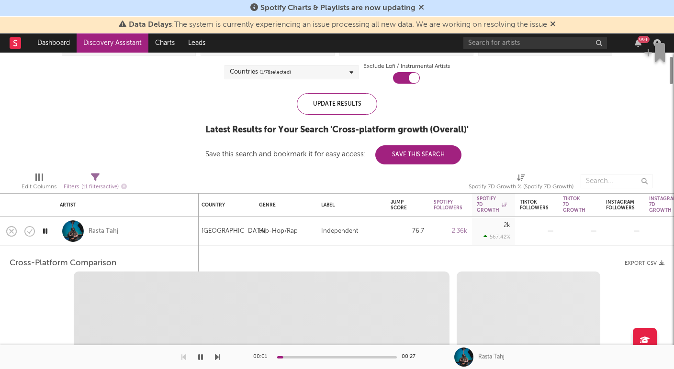
select select "1w"
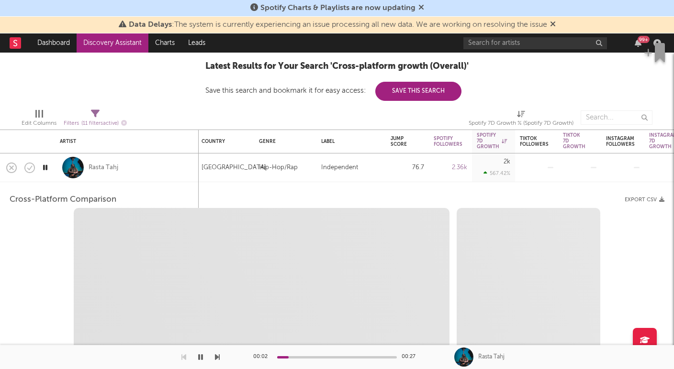
click at [148, 166] on div "Rasta Tahj" at bounding box center [127, 168] width 134 height 28
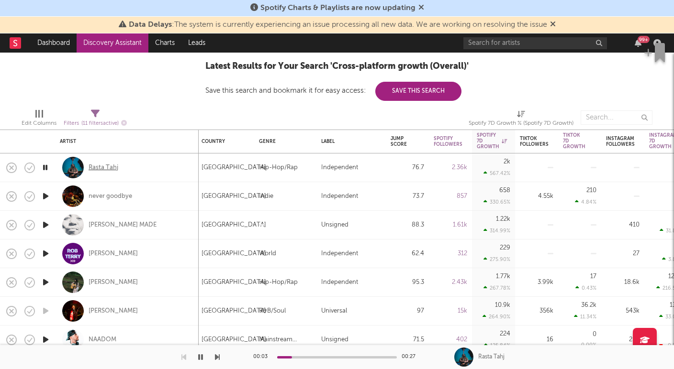
click at [114, 167] on div "Rasta Tahj" at bounding box center [104, 168] width 30 height 9
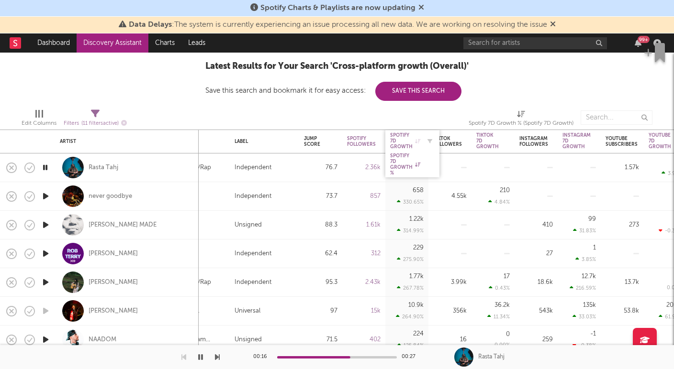
click at [406, 139] on div "Spotify 7D Growth" at bounding box center [405, 141] width 30 height 17
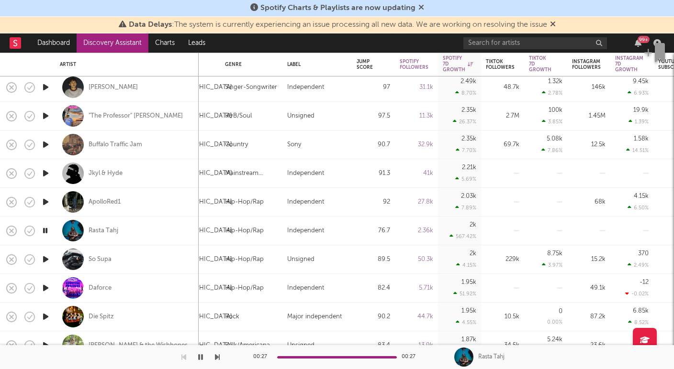
click at [43, 199] on icon "button" at bounding box center [46, 202] width 10 height 12
click at [48, 171] on icon "button" at bounding box center [46, 173] width 10 height 12
click at [45, 142] on icon "button" at bounding box center [46, 145] width 10 height 12
click at [45, 116] on icon "button" at bounding box center [46, 116] width 10 height 12
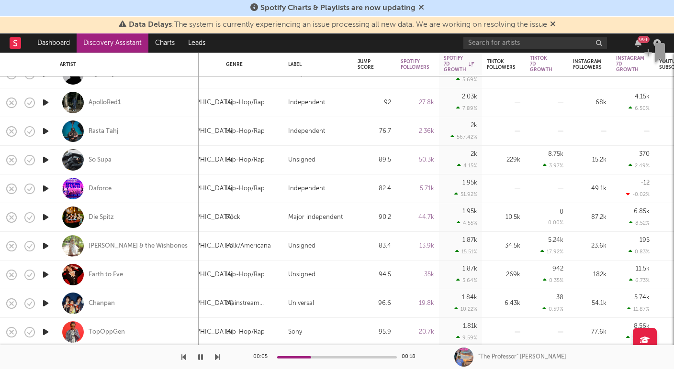
click at [51, 160] on div at bounding box center [45, 160] width 19 height 29
select select "1w"
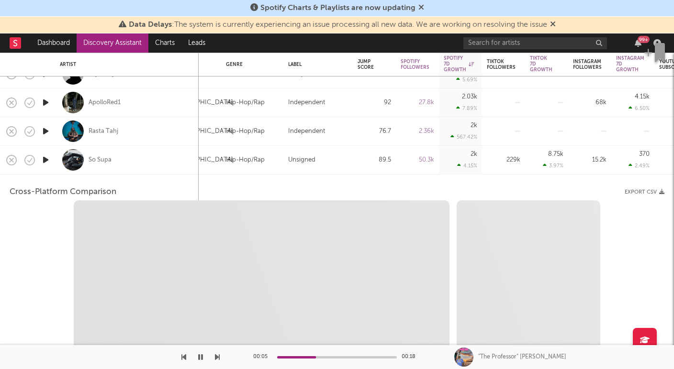
click at [51, 160] on div at bounding box center [45, 160] width 19 height 29
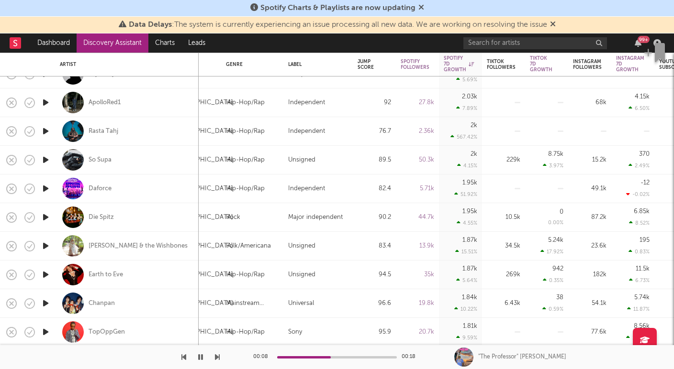
click at [44, 157] on icon "button" at bounding box center [46, 160] width 10 height 12
click at [43, 189] on icon "button" at bounding box center [46, 189] width 10 height 12
click at [45, 218] on icon "button" at bounding box center [46, 218] width 10 height 12
click at [46, 246] on icon "button" at bounding box center [46, 246] width 10 height 12
drag, startPoint x: 45, startPoint y: 273, endPoint x: 335, endPoint y: 254, distance: 291.1
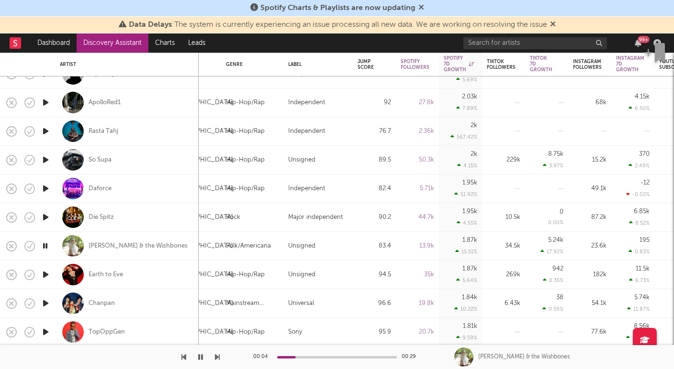
click at [337, 255] on div "United States Indie Unsigned 83.9 55.8k 2.5k 4.69 % 443k 342 0.08 % 280k 2.5k 0…" at bounding box center [337, 211] width 674 height 317
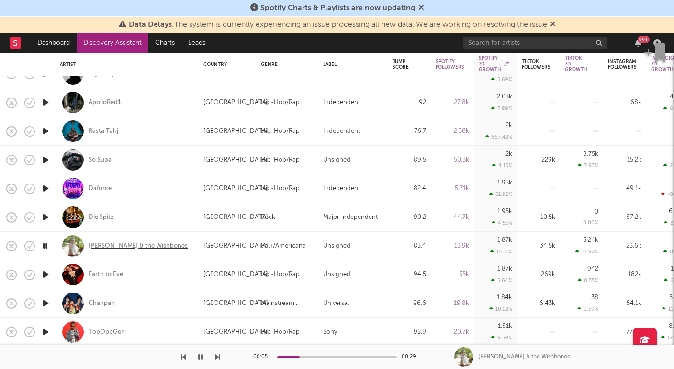
click at [133, 245] on div "Emerson Woolf & the Wishbones" at bounding box center [138, 246] width 99 height 9
click at [47, 275] on icon "button" at bounding box center [46, 275] width 10 height 12
click at [105, 277] on div "Earth to Eve" at bounding box center [106, 275] width 34 height 9
click at [43, 304] on icon "button" at bounding box center [46, 304] width 10 height 12
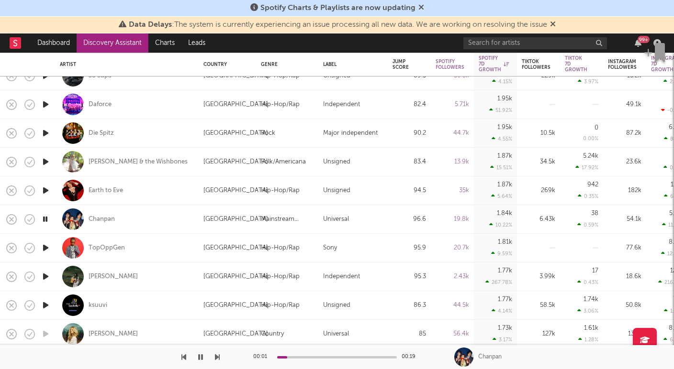
click at [43, 242] on icon "button" at bounding box center [46, 248] width 10 height 12
click at [43, 275] on icon "button" at bounding box center [46, 277] width 10 height 12
click at [43, 304] on icon "button" at bounding box center [46, 306] width 10 height 12
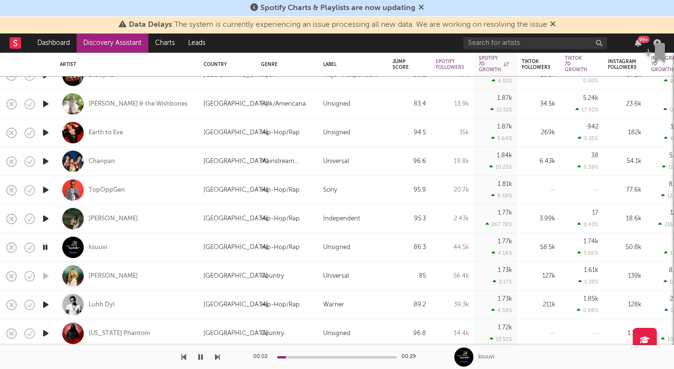
click at [46, 302] on icon "button" at bounding box center [46, 305] width 10 height 12
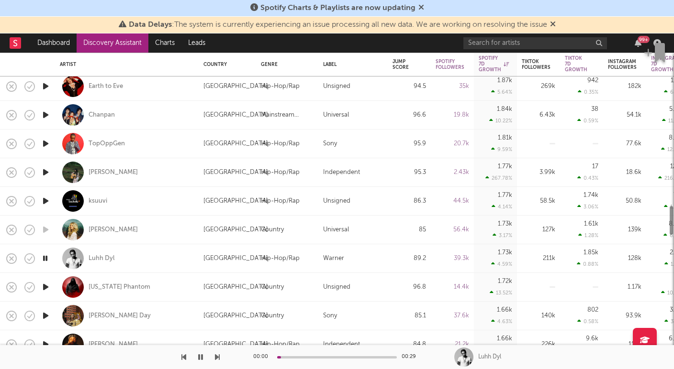
click at [48, 287] on icon "button" at bounding box center [46, 287] width 10 height 12
click at [46, 314] on icon "button" at bounding box center [46, 316] width 10 height 12
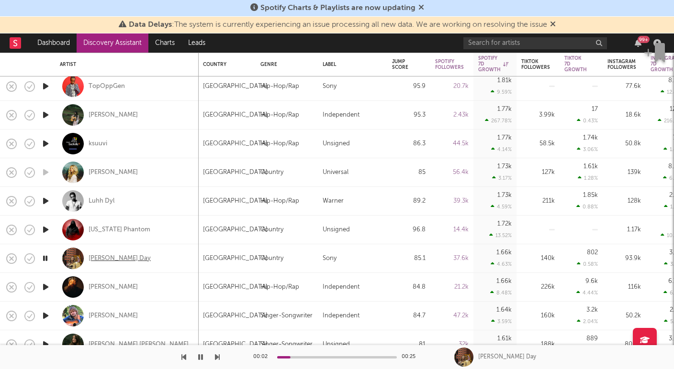
click at [95, 257] on div "Emerson Day" at bounding box center [120, 259] width 62 height 9
click at [48, 288] on icon "button" at bounding box center [46, 287] width 10 height 12
click at [104, 289] on div "Sam Opoku" at bounding box center [113, 287] width 49 height 9
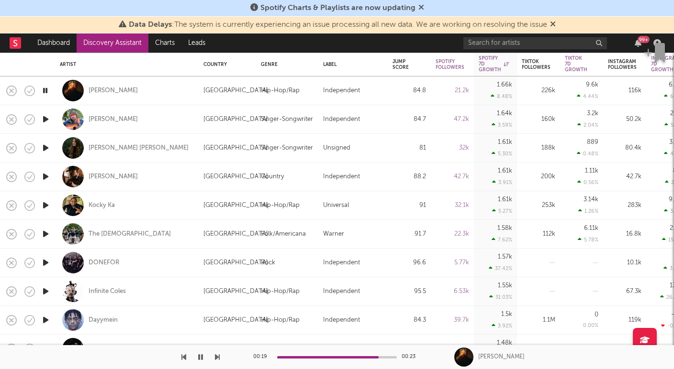
click at [46, 111] on div at bounding box center [45, 119] width 19 height 29
select select "1w"
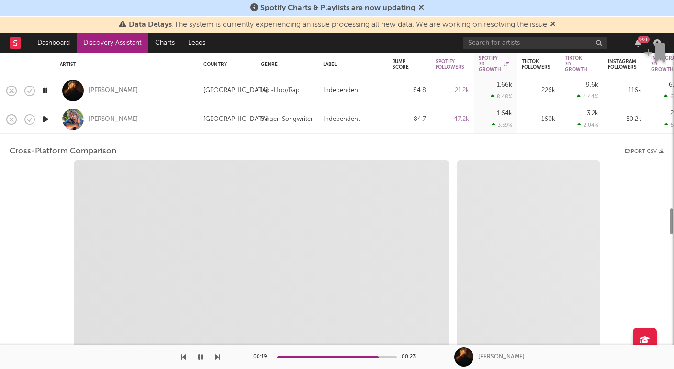
click at [46, 112] on div at bounding box center [45, 119] width 19 height 29
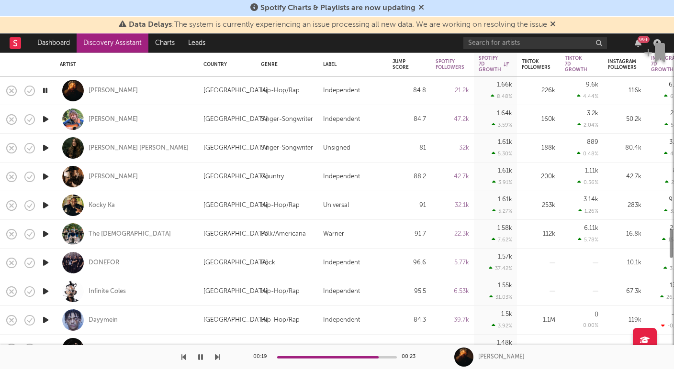
click at [46, 119] on icon "button" at bounding box center [46, 119] width 10 height 12
click at [47, 145] on icon "button" at bounding box center [46, 148] width 10 height 12
click at [47, 172] on icon "button" at bounding box center [46, 177] width 10 height 12
click at [49, 205] on icon "button" at bounding box center [46, 206] width 10 height 12
click at [50, 232] on icon "button" at bounding box center [46, 234] width 10 height 12
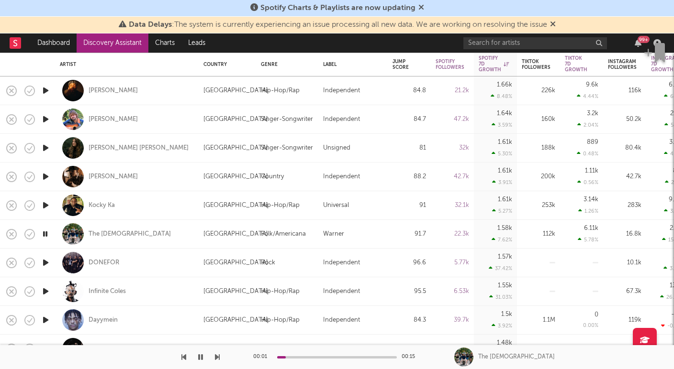
click at [44, 263] on icon "button" at bounding box center [46, 263] width 10 height 12
click at [47, 290] on icon "button" at bounding box center [46, 292] width 10 height 12
click at [42, 321] on icon "button" at bounding box center [46, 320] width 10 height 12
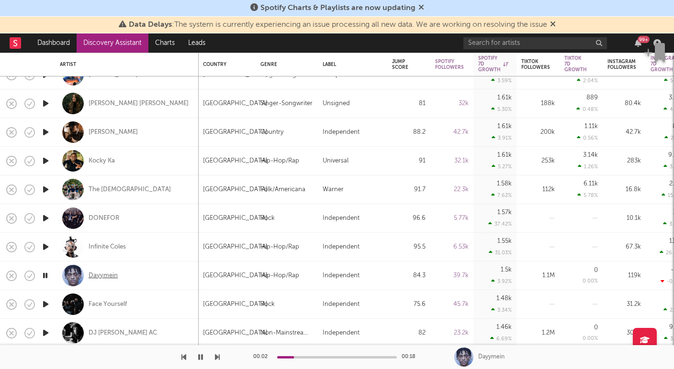
click at [103, 279] on div "Dayymein" at bounding box center [103, 276] width 29 height 9
click at [46, 304] on icon "button" at bounding box center [46, 305] width 10 height 12
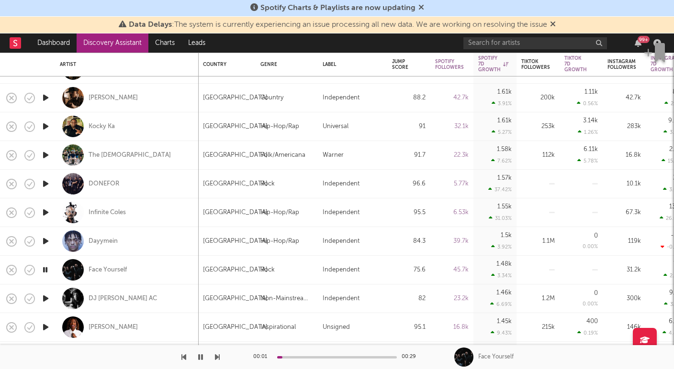
click at [44, 296] on icon "button" at bounding box center [46, 299] width 10 height 12
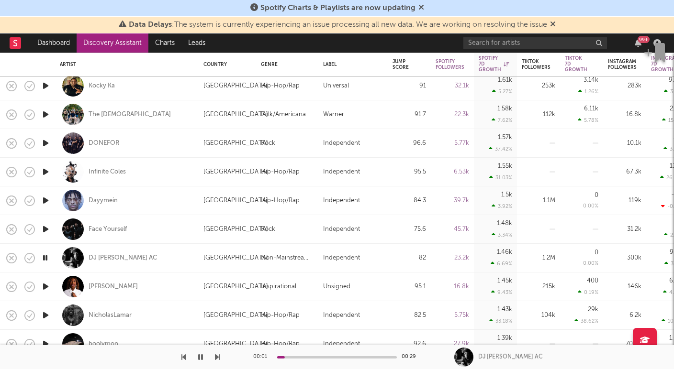
click at [45, 284] on icon "button" at bounding box center [46, 287] width 10 height 12
click at [47, 312] on icon "button" at bounding box center [46, 316] width 10 height 12
click at [43, 341] on icon "button" at bounding box center [46, 344] width 10 height 12
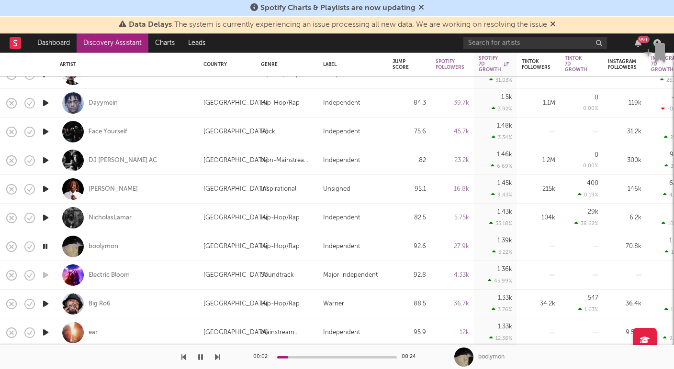
click at [42, 304] on icon "button" at bounding box center [46, 304] width 10 height 12
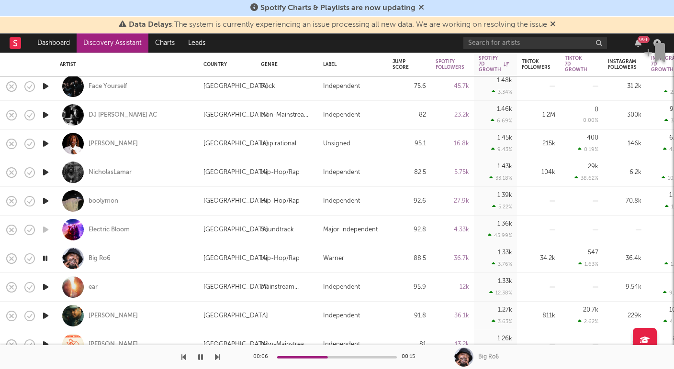
click at [43, 286] on icon "button" at bounding box center [46, 287] width 10 height 12
click at [103, 259] on div "Big Ro6" at bounding box center [100, 259] width 22 height 9
click at [343, 360] on div "00:10 00:26" at bounding box center [336, 357] width 167 height 24
click at [354, 358] on div at bounding box center [337, 357] width 120 height 2
click at [48, 313] on icon "button" at bounding box center [46, 316] width 10 height 12
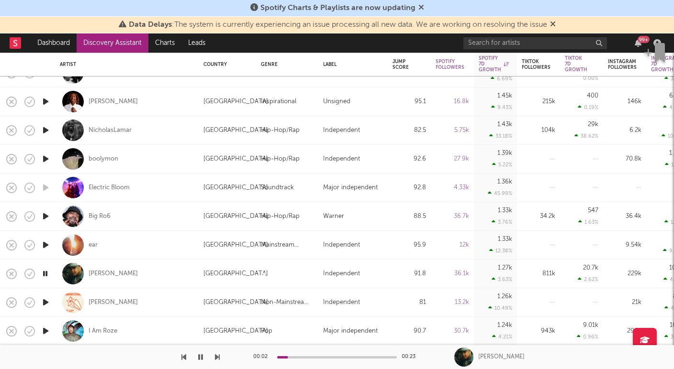
click at [44, 334] on icon "button" at bounding box center [46, 331] width 10 height 12
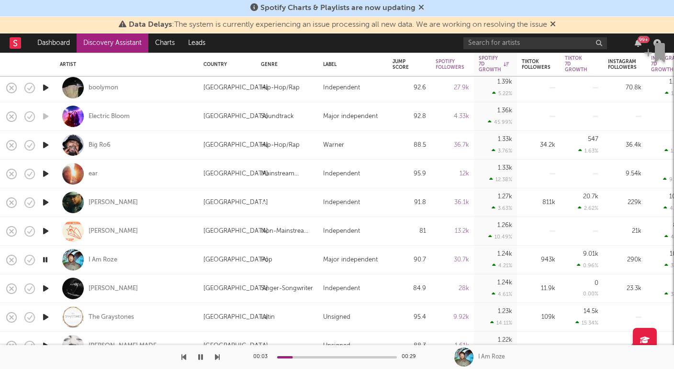
click at [46, 290] on icon "button" at bounding box center [46, 289] width 10 height 12
click at [48, 318] on icon "button" at bounding box center [46, 318] width 10 height 12
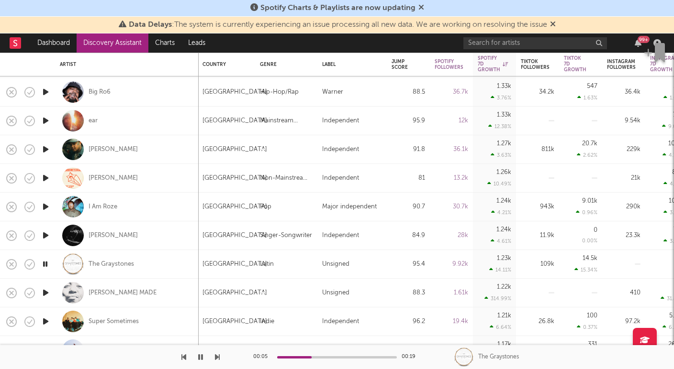
click at [46, 290] on icon "button" at bounding box center [46, 293] width 10 height 12
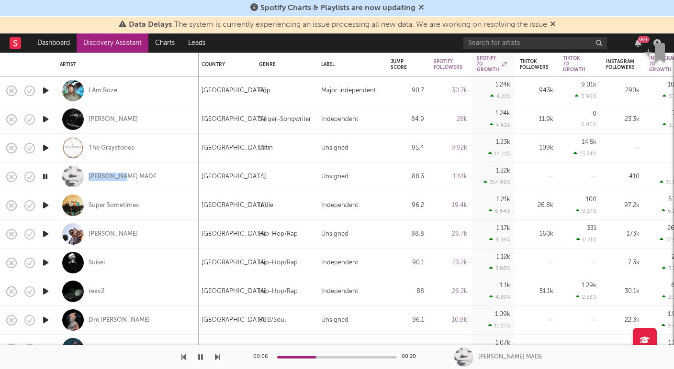
drag, startPoint x: 148, startPoint y: 177, endPoint x: 61, endPoint y: 179, distance: 86.6
click at [61, 181] on div "JASON MADE" at bounding box center [127, 177] width 134 height 28
select select "1w"
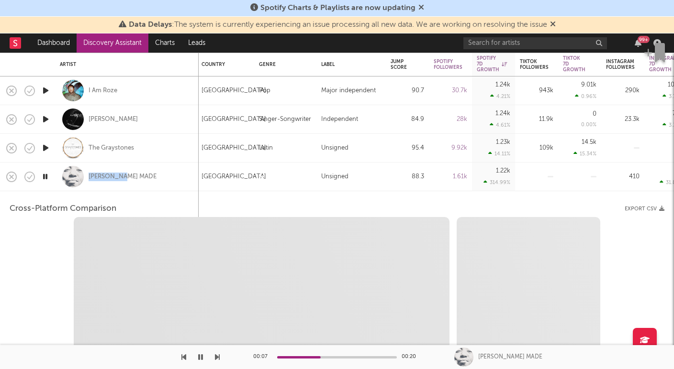
copy div "JASON MADE"
select select "1w"
select select "1m"
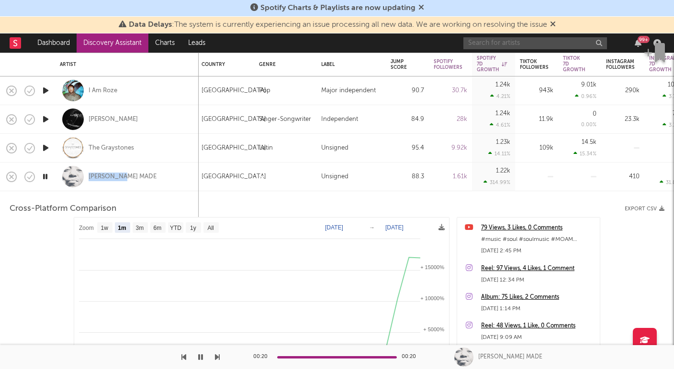
click at [521, 41] on input "text" at bounding box center [535, 43] width 144 height 12
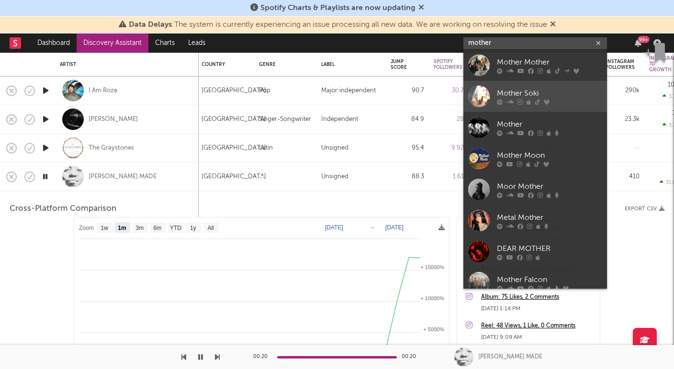
type input "mother"
click at [538, 90] on div "Mother Soki" at bounding box center [549, 93] width 105 height 11
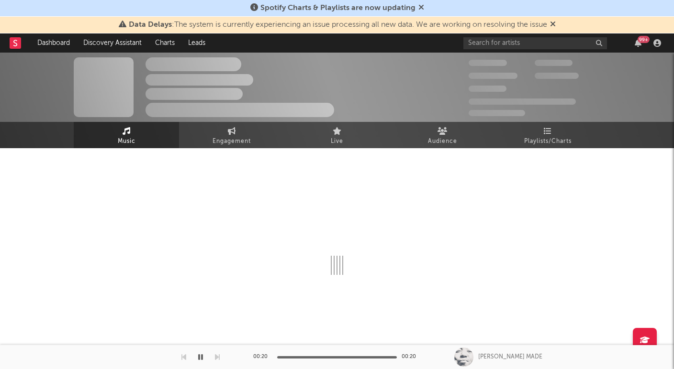
select select "1w"
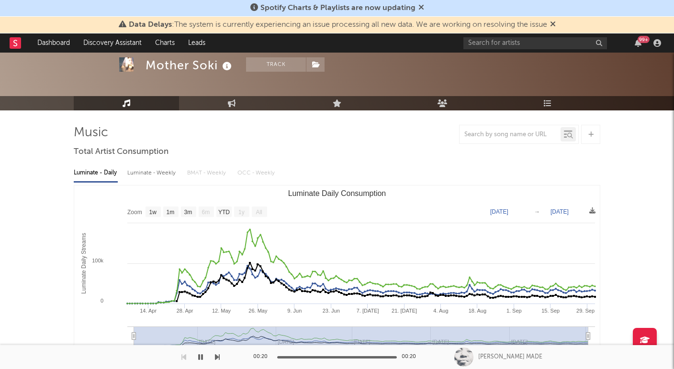
scroll to position [46, 0]
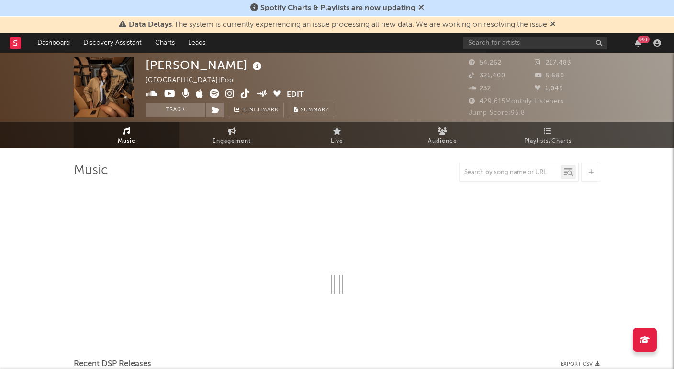
select select "6m"
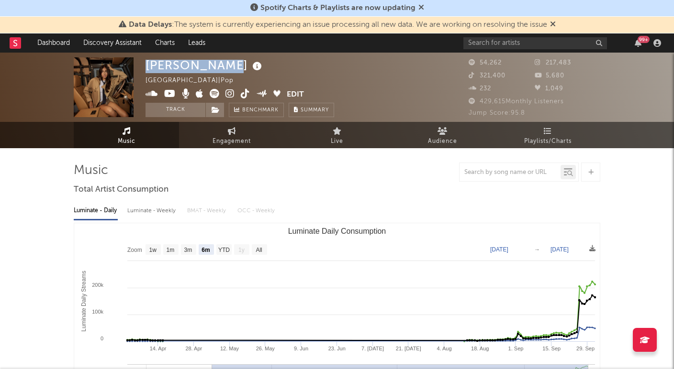
drag, startPoint x: 147, startPoint y: 66, endPoint x: 220, endPoint y: 65, distance: 73.2
click at [220, 65] on div "Izzy Escobar" at bounding box center [204, 65] width 119 height 16
copy div "Izzy Escobar"
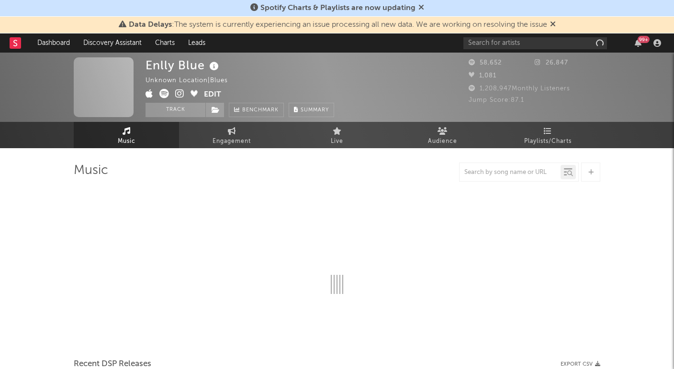
select select "1w"
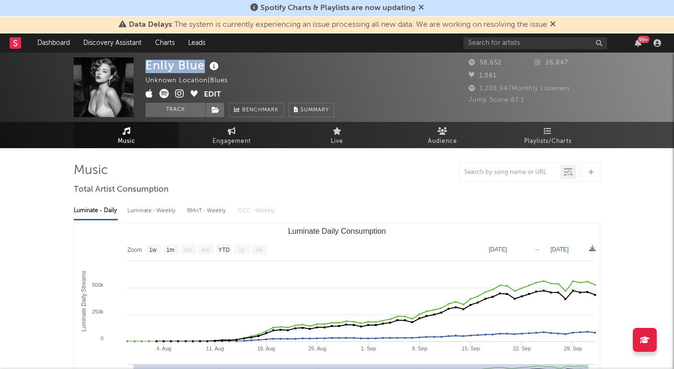
drag, startPoint x: 145, startPoint y: 66, endPoint x: 202, endPoint y: 65, distance: 57.0
click at [202, 65] on div "Enlly Blue" at bounding box center [183, 65] width 76 height 16
copy div "Enlly Blue"
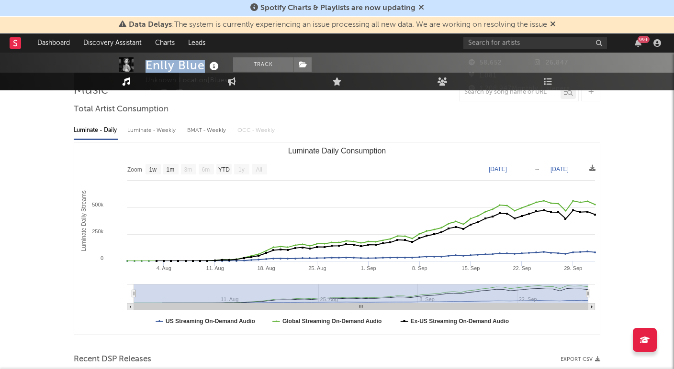
scroll to position [87, 0]
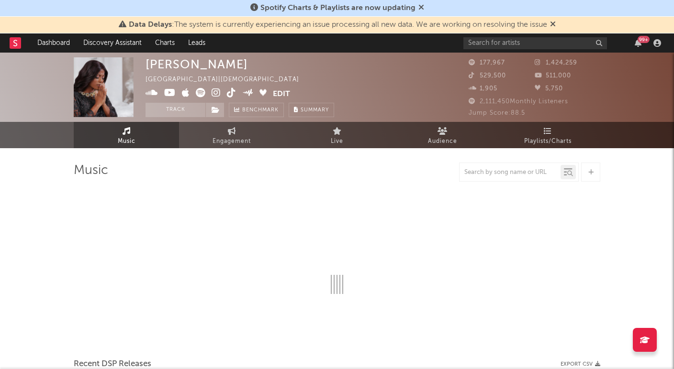
select select "6m"
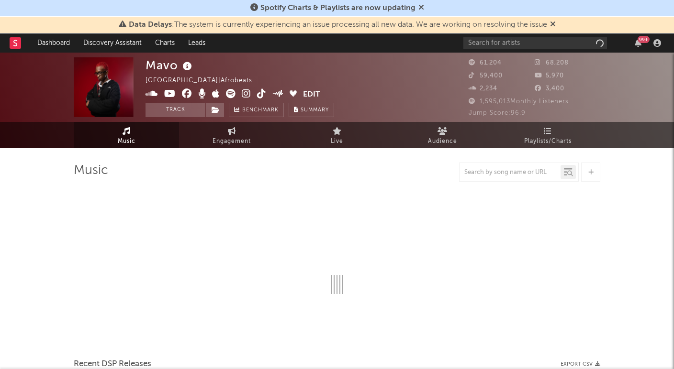
select select "6m"
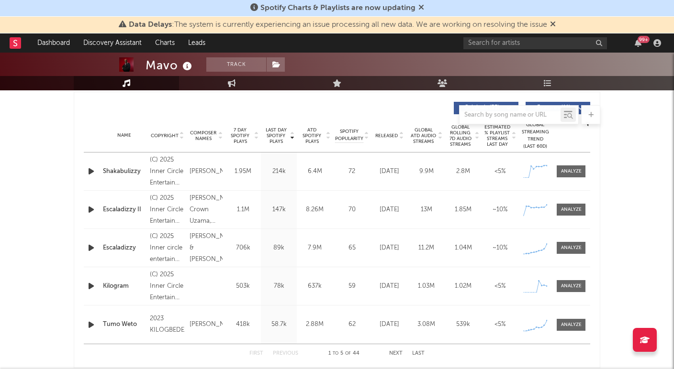
scroll to position [401, 0]
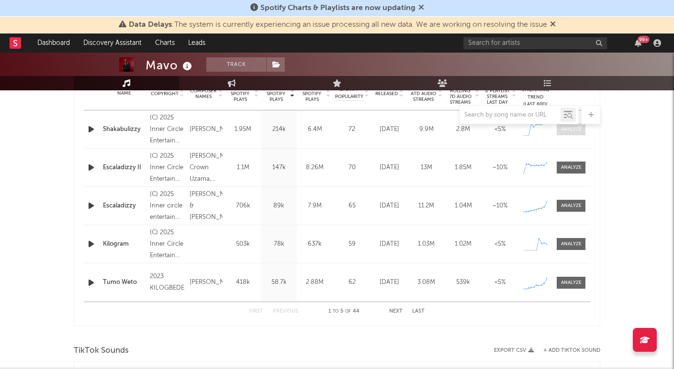
click at [569, 133] on div at bounding box center [571, 129] width 21 height 7
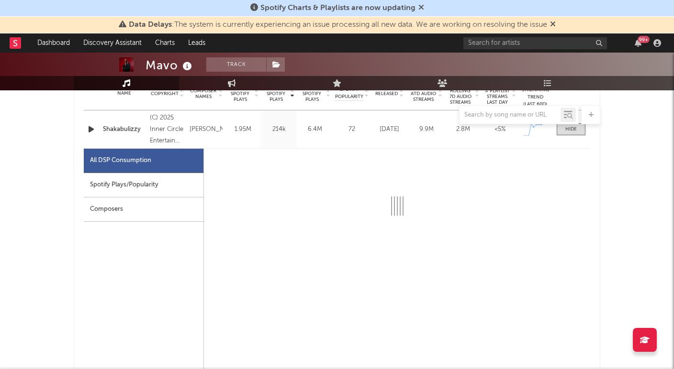
select select "1w"
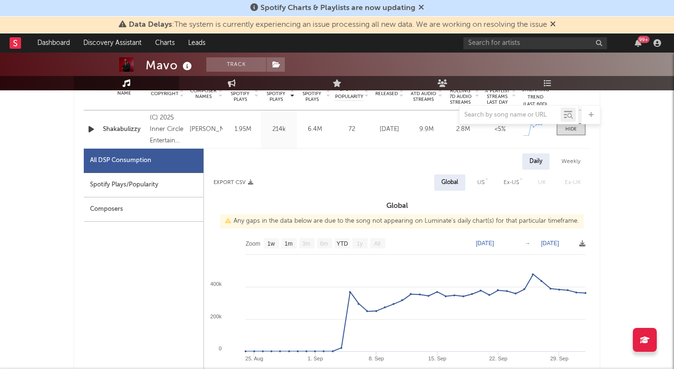
click at [162, 176] on div "Spotify Plays/Popularity" at bounding box center [144, 185] width 120 height 24
select select "1w"
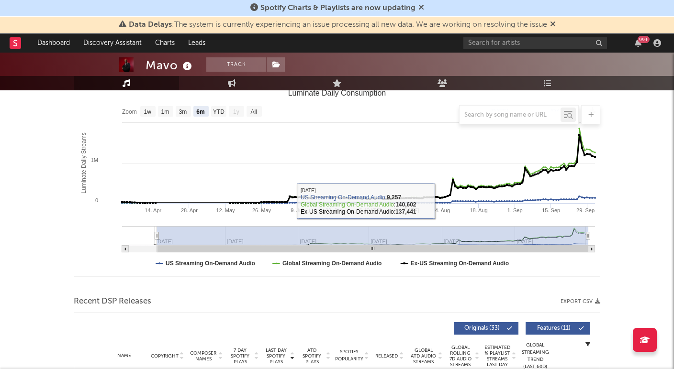
scroll to position [134, 0]
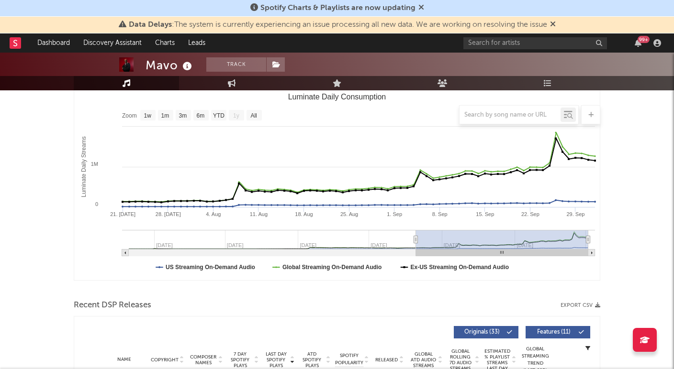
type input "2025-07-23"
drag, startPoint x: 156, startPoint y: 239, endPoint x: 421, endPoint y: 245, distance: 265.6
click at [422, 245] on g "Luminate Daily Consumption" at bounding box center [358, 243] width 473 height 26
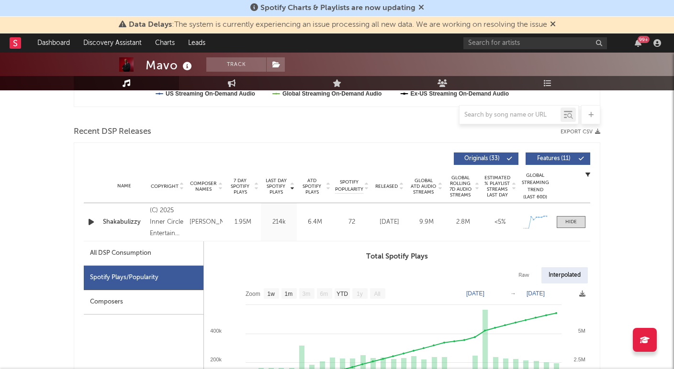
scroll to position [412, 0]
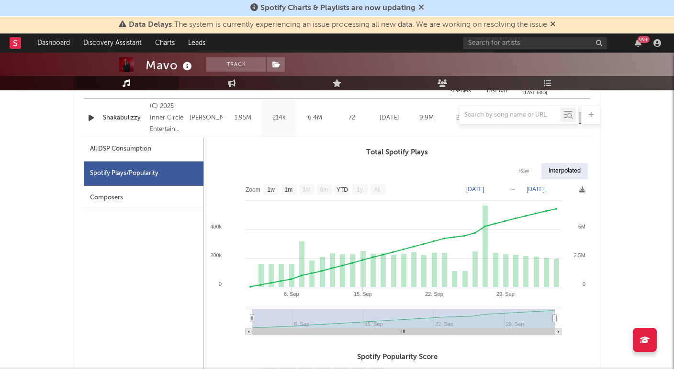
click at [166, 186] on div "Composers" at bounding box center [144, 198] width 120 height 24
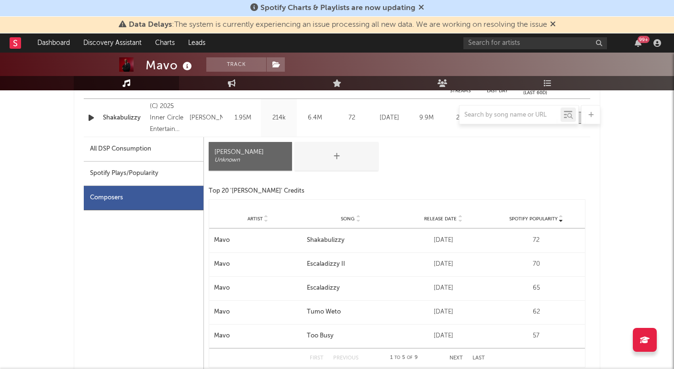
click at [172, 156] on div "All DSP Consumption" at bounding box center [144, 149] width 120 height 24
select select "1w"
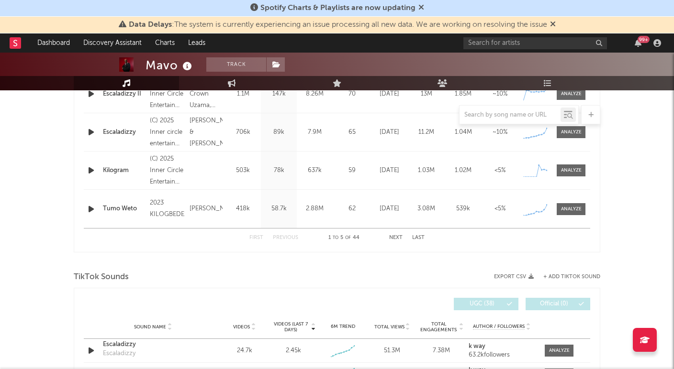
scroll to position [1030, 0]
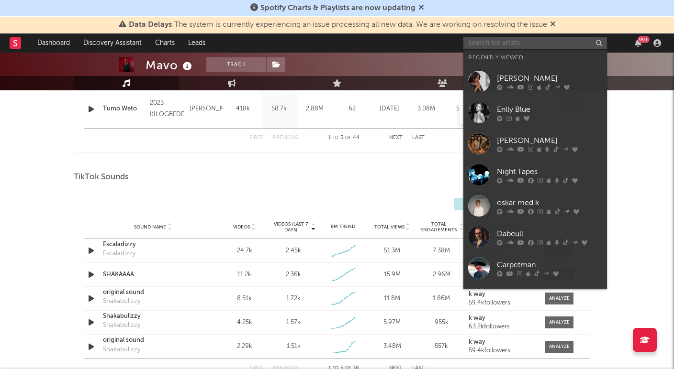
click at [501, 43] on input "text" at bounding box center [535, 43] width 144 height 12
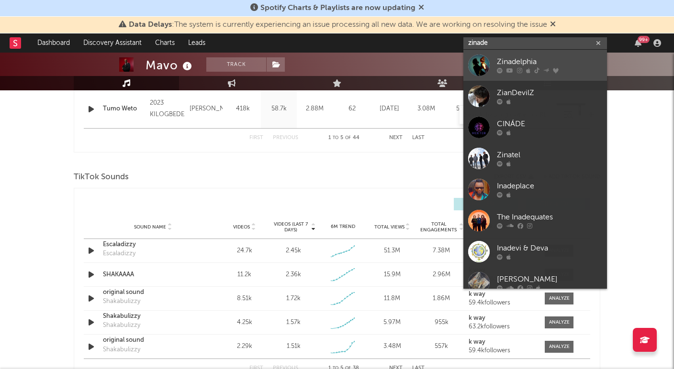
type input "zinade"
click at [500, 63] on div "Zinadelphia" at bounding box center [549, 61] width 105 height 11
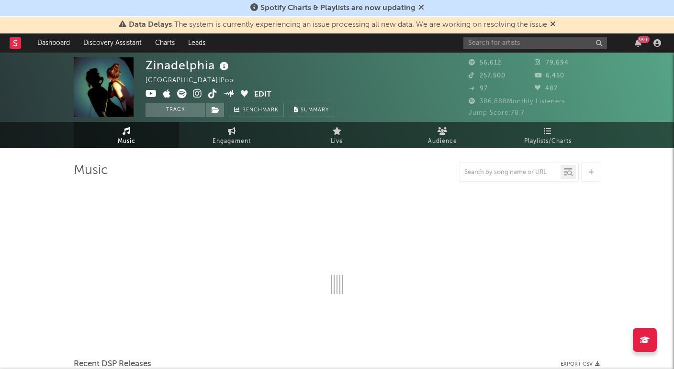
select select "6m"
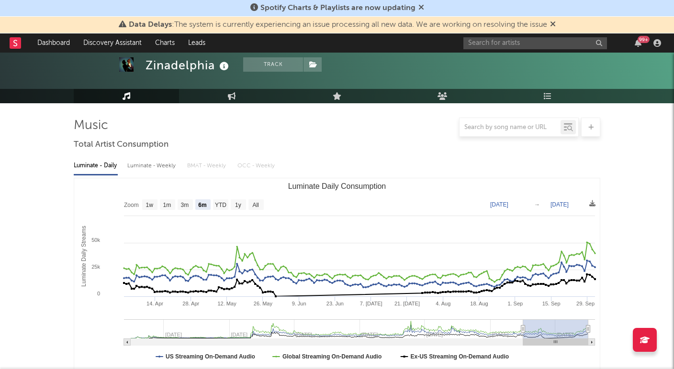
scroll to position [79, 0]
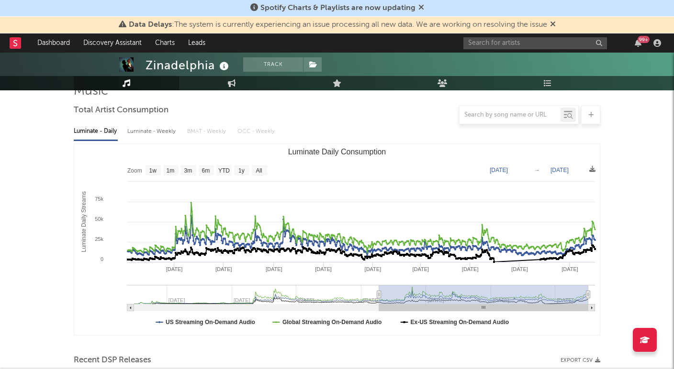
type input "2023-12-23"
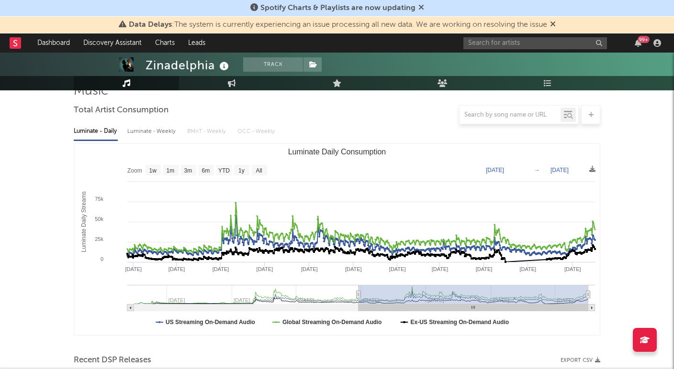
drag, startPoint x: 523, startPoint y: 293, endPoint x: 358, endPoint y: 296, distance: 164.2
click at [358, 296] on icon "Luminate Daily Consumption" at bounding box center [358, 294] width 4 height 7
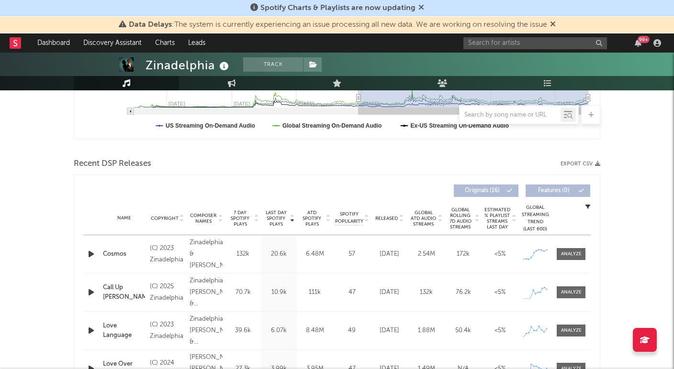
scroll to position [0, 0]
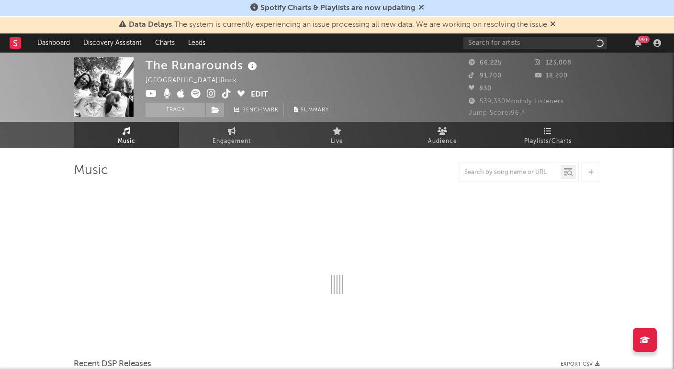
select select "1w"
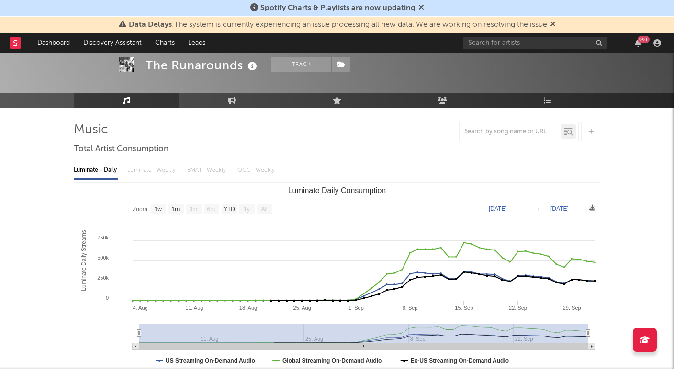
scroll to position [51, 0]
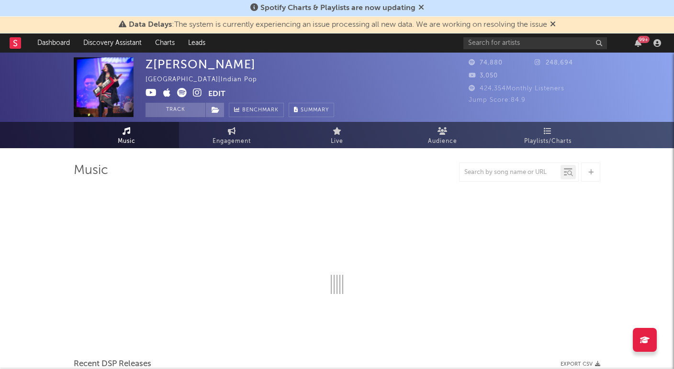
select select "6m"
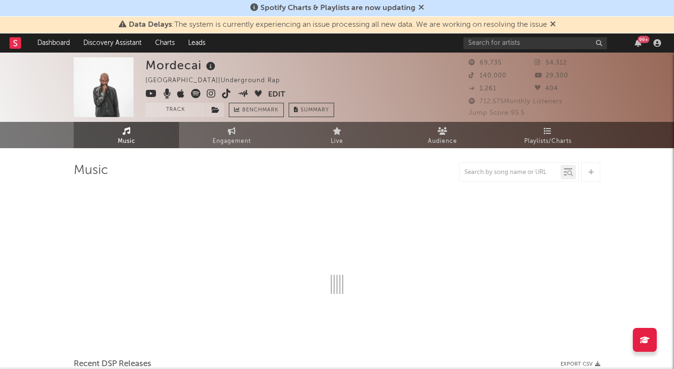
select select "6m"
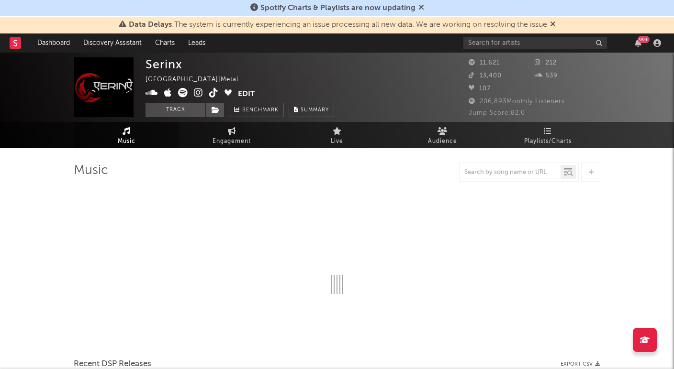
select select "1w"
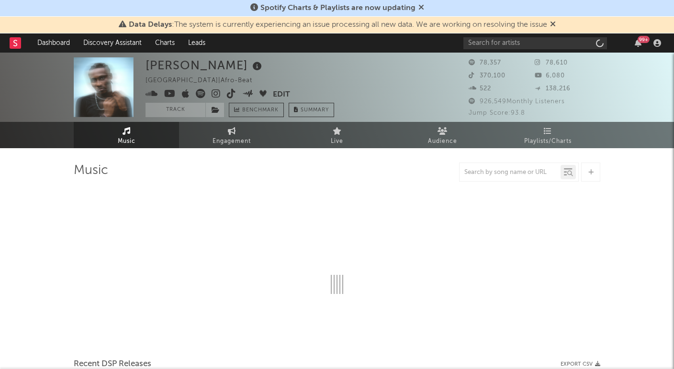
select select "6m"
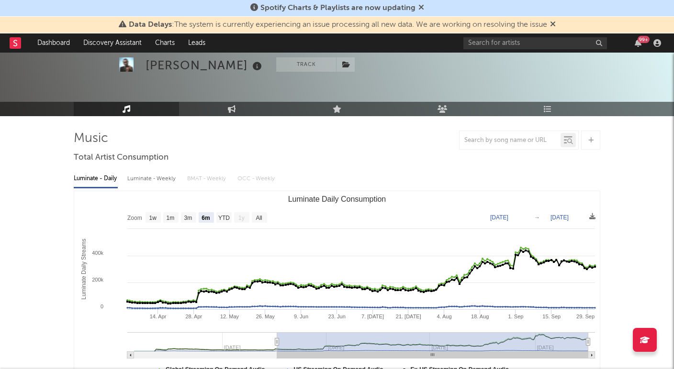
scroll to position [56, 0]
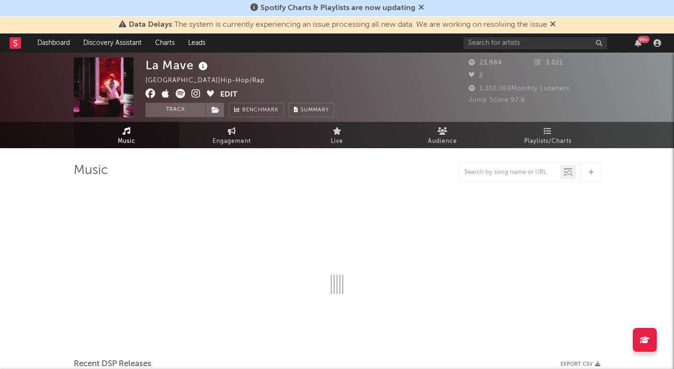
select select "6m"
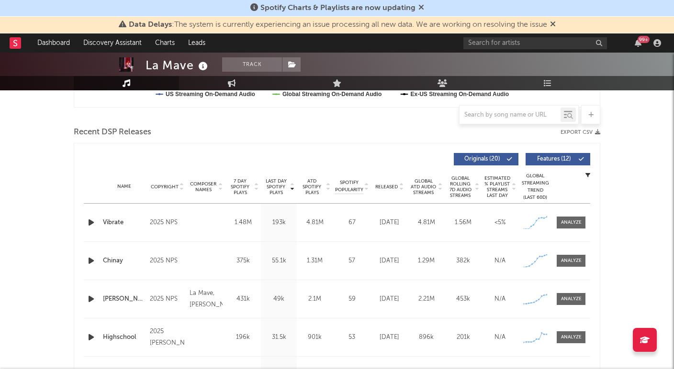
scroll to position [242, 0]
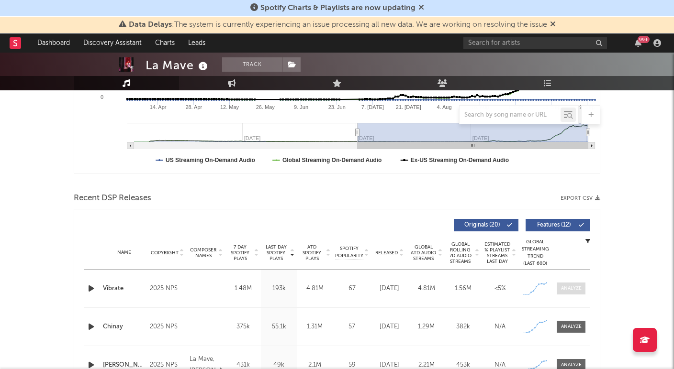
click at [573, 289] on div at bounding box center [571, 288] width 21 height 7
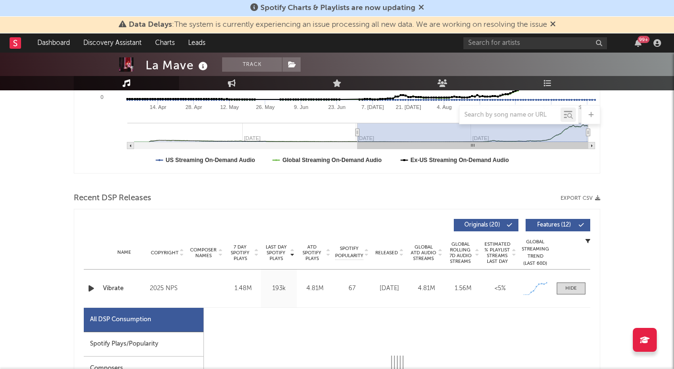
select select "1w"
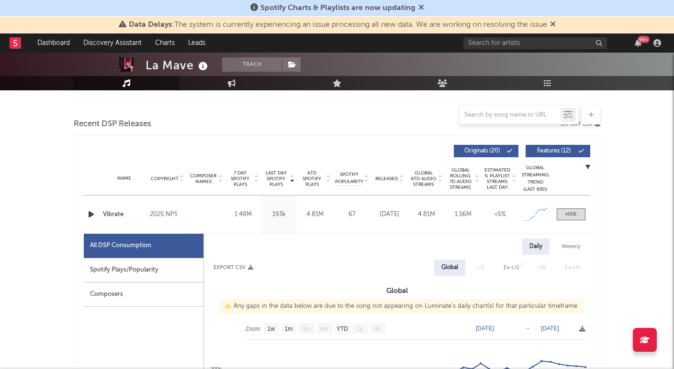
scroll to position [317, 0]
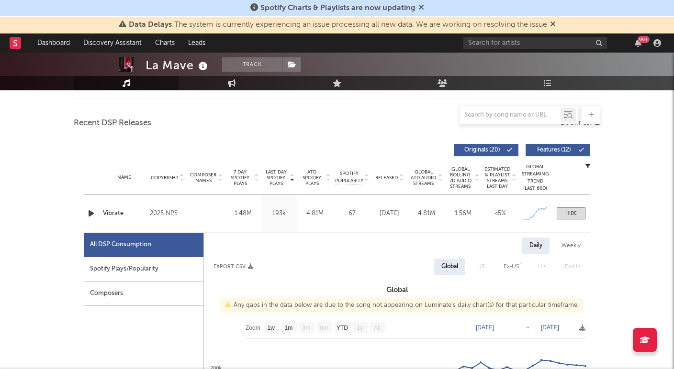
click at [169, 274] on div "Spotify Plays/Popularity" at bounding box center [144, 269] width 120 height 24
select select "1w"
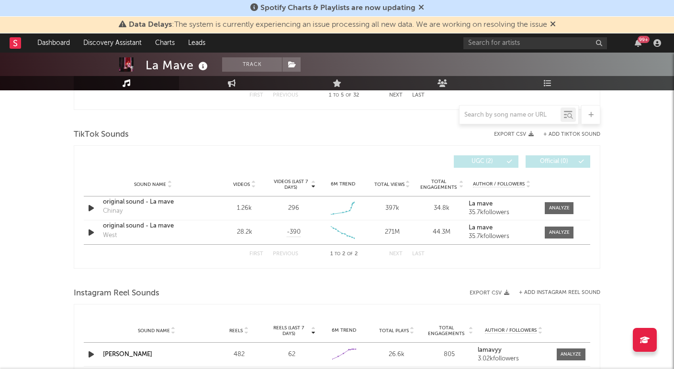
scroll to position [1107, 0]
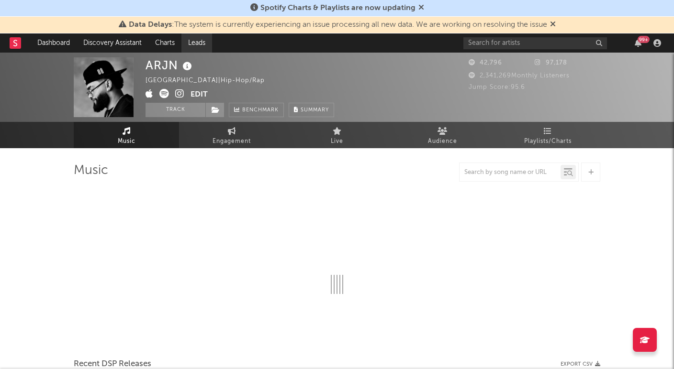
select select "6m"
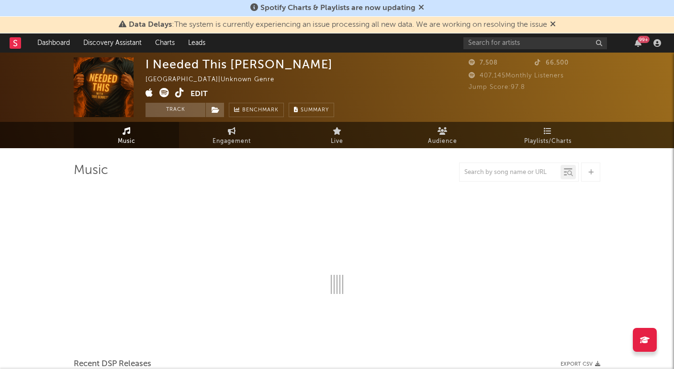
select select "1w"
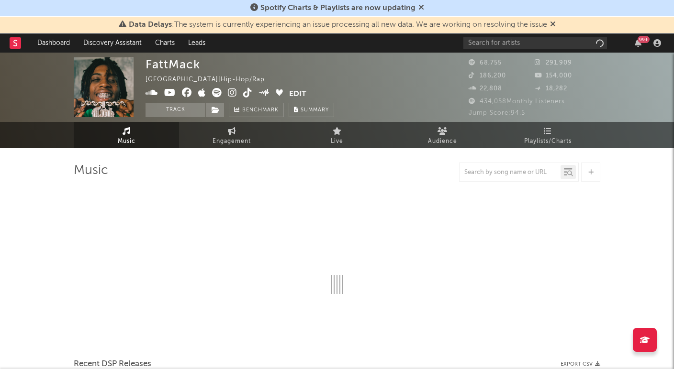
select select "6m"
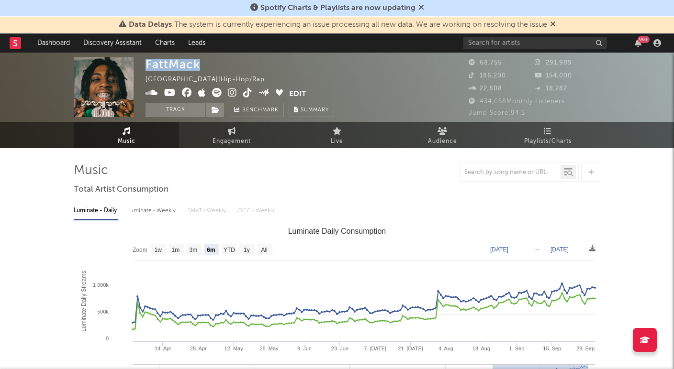
drag, startPoint x: 206, startPoint y: 65, endPoint x: 139, endPoint y: 67, distance: 67.0
click at [139, 67] on div "FattMack United States | Hip-Hop/Rap Edit Track Benchmark Summary 68,755 291,90…" at bounding box center [337, 87] width 674 height 69
copy div "FattMack"
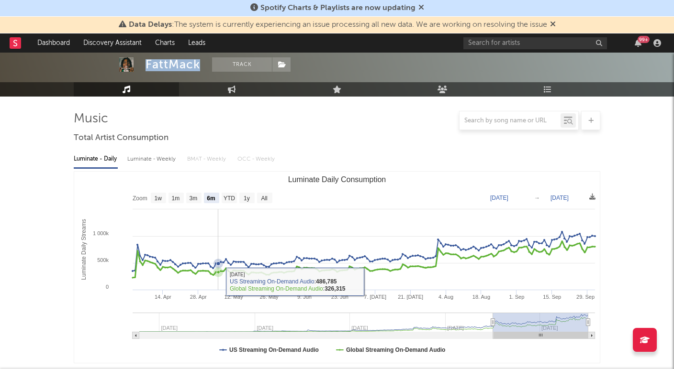
scroll to position [58, 0]
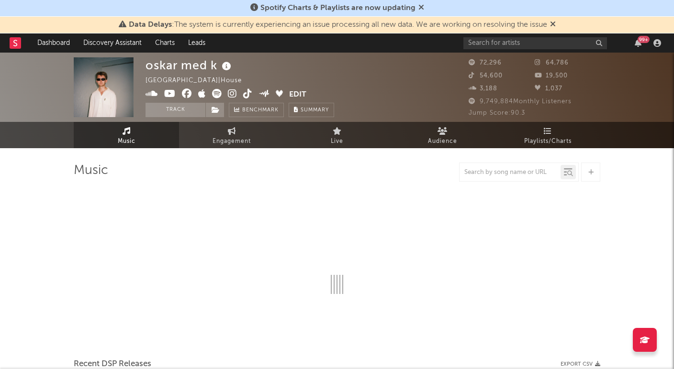
select select "6m"
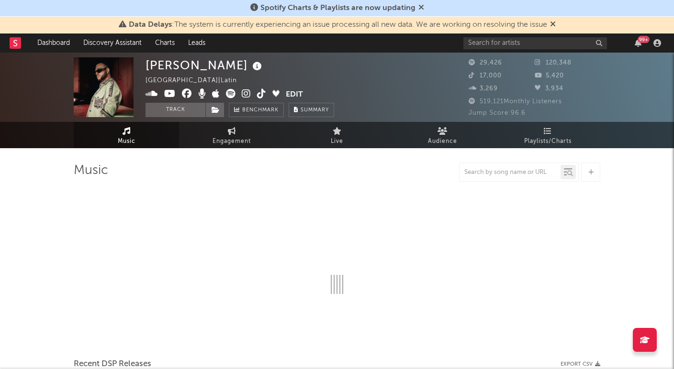
select select "6m"
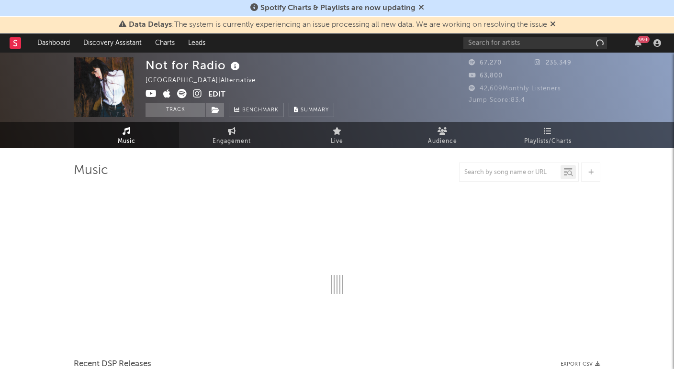
select select "1w"
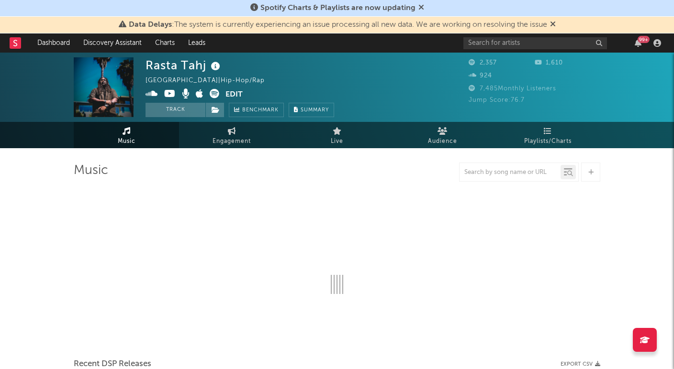
select select "1w"
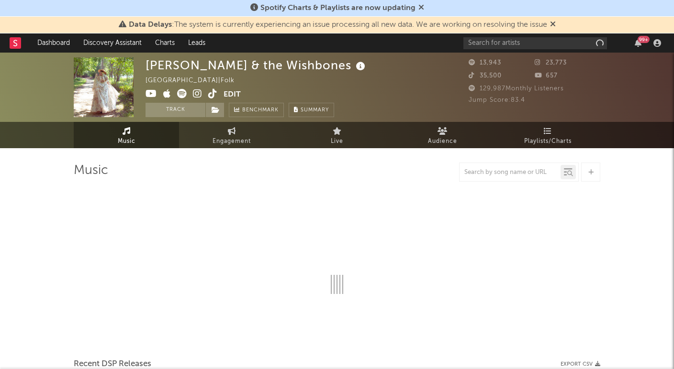
select select "6m"
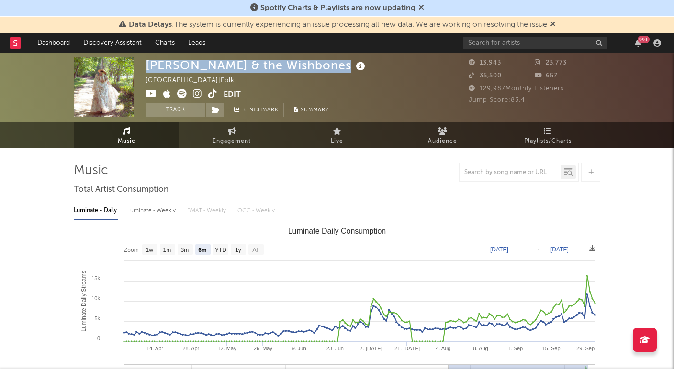
drag, startPoint x: 148, startPoint y: 67, endPoint x: 338, endPoint y: 71, distance: 190.5
click at [338, 71] on div "[PERSON_NAME] & the Wishbones" at bounding box center [256, 65] width 222 height 16
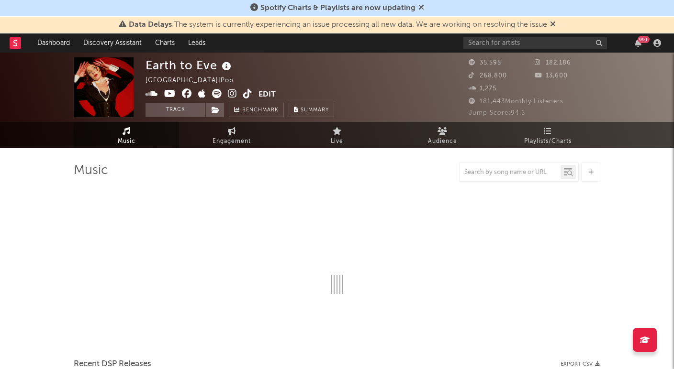
select select "6m"
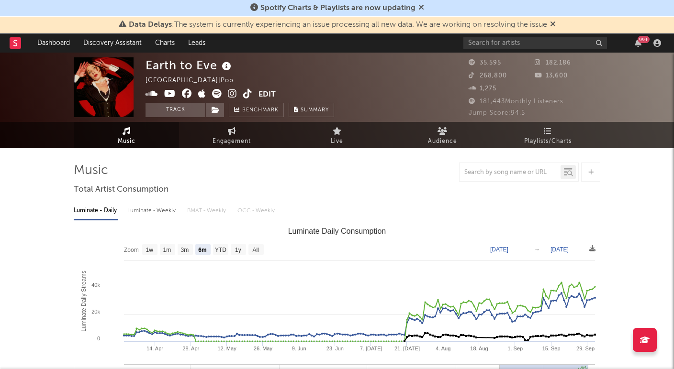
click at [214, 94] on icon at bounding box center [217, 94] width 10 height 10
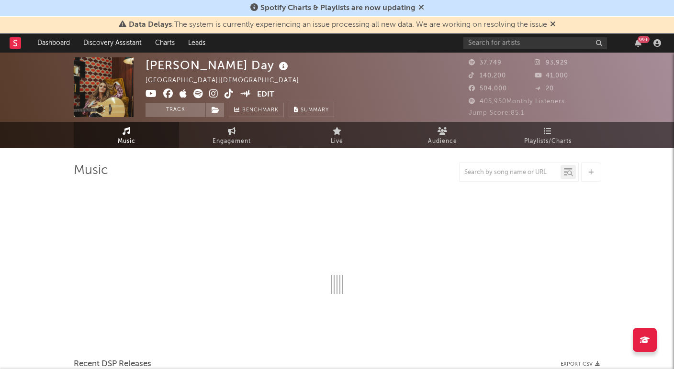
select select "6m"
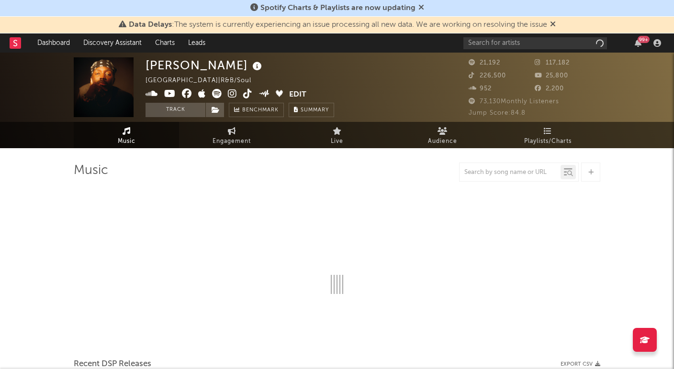
select select "6m"
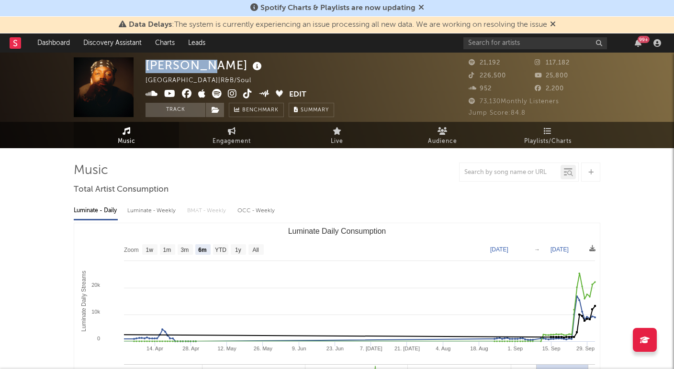
drag, startPoint x: 149, startPoint y: 68, endPoint x: 212, endPoint y: 68, distance: 62.2
click at [212, 68] on div "Sam Opoku" at bounding box center [204, 65] width 119 height 16
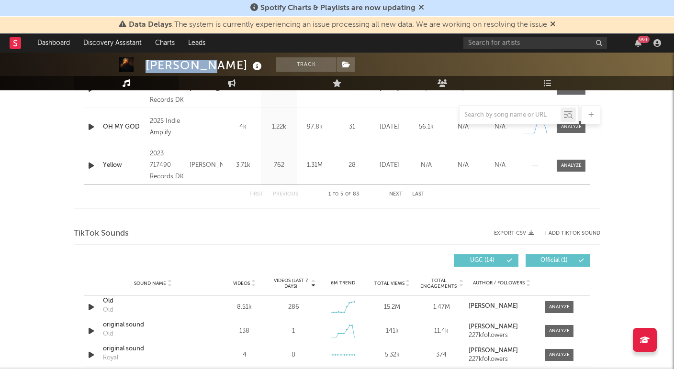
scroll to position [297, 0]
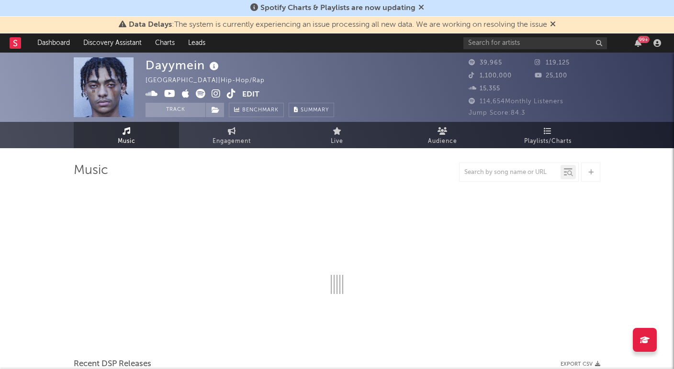
select select "6m"
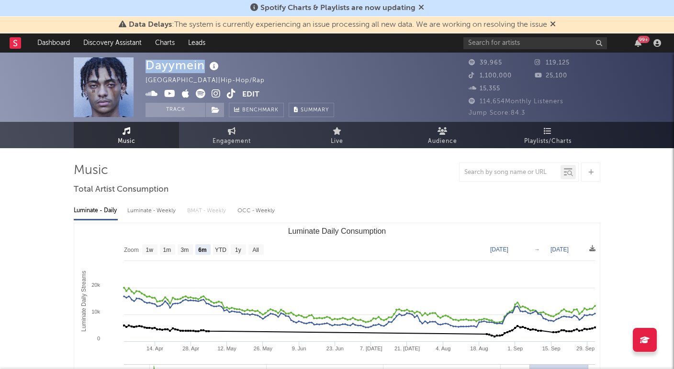
drag, startPoint x: 147, startPoint y: 66, endPoint x: 208, endPoint y: 63, distance: 61.3
click at [209, 64] on div "Dayymein" at bounding box center [183, 65] width 76 height 16
copy div "Dayymein"
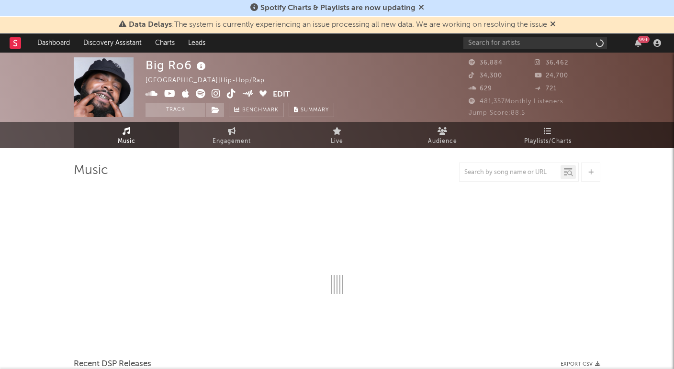
select select "6m"
